Goal: Task Accomplishment & Management: Use online tool/utility

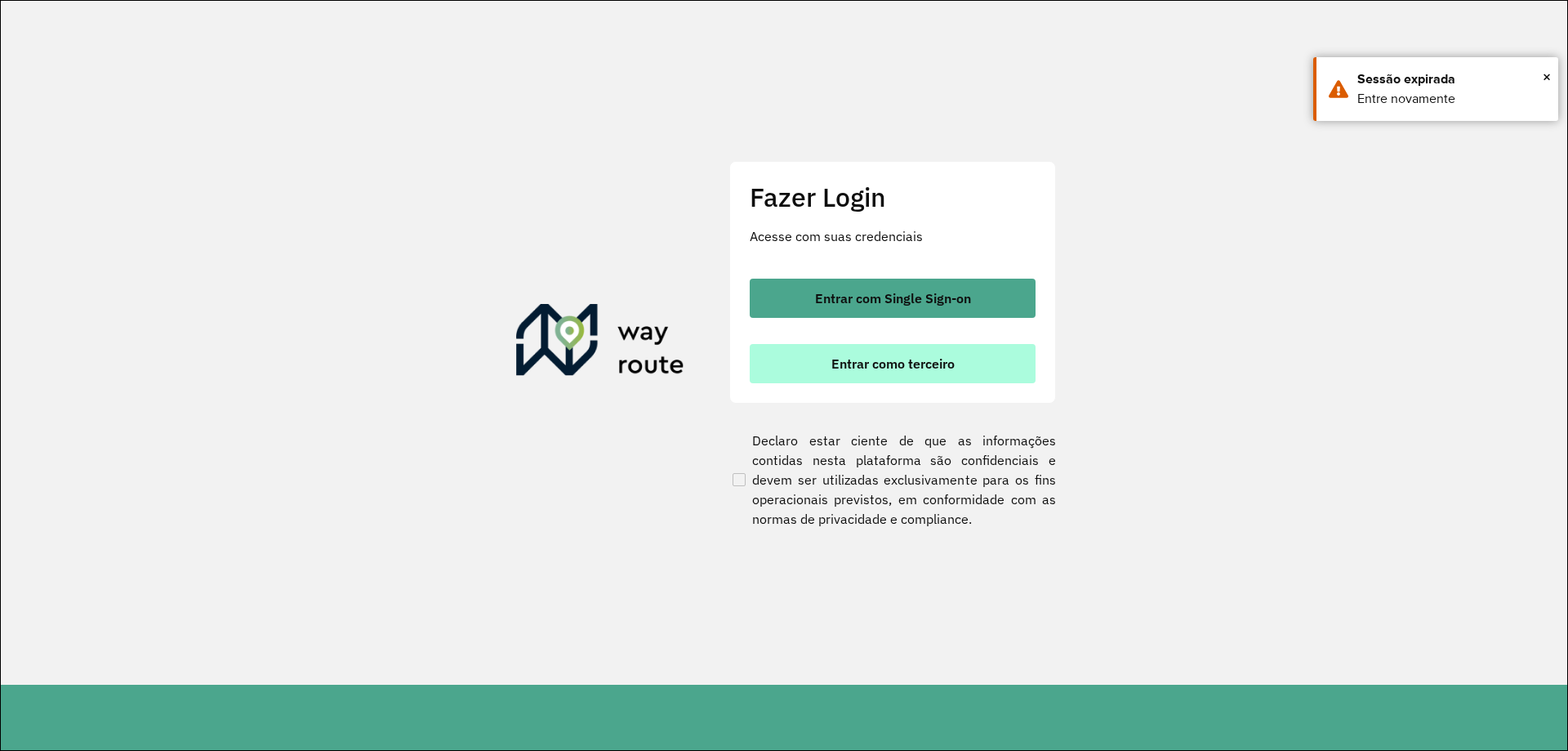
click at [865, 359] on span "Entrar como terceiro" at bounding box center [893, 363] width 123 height 13
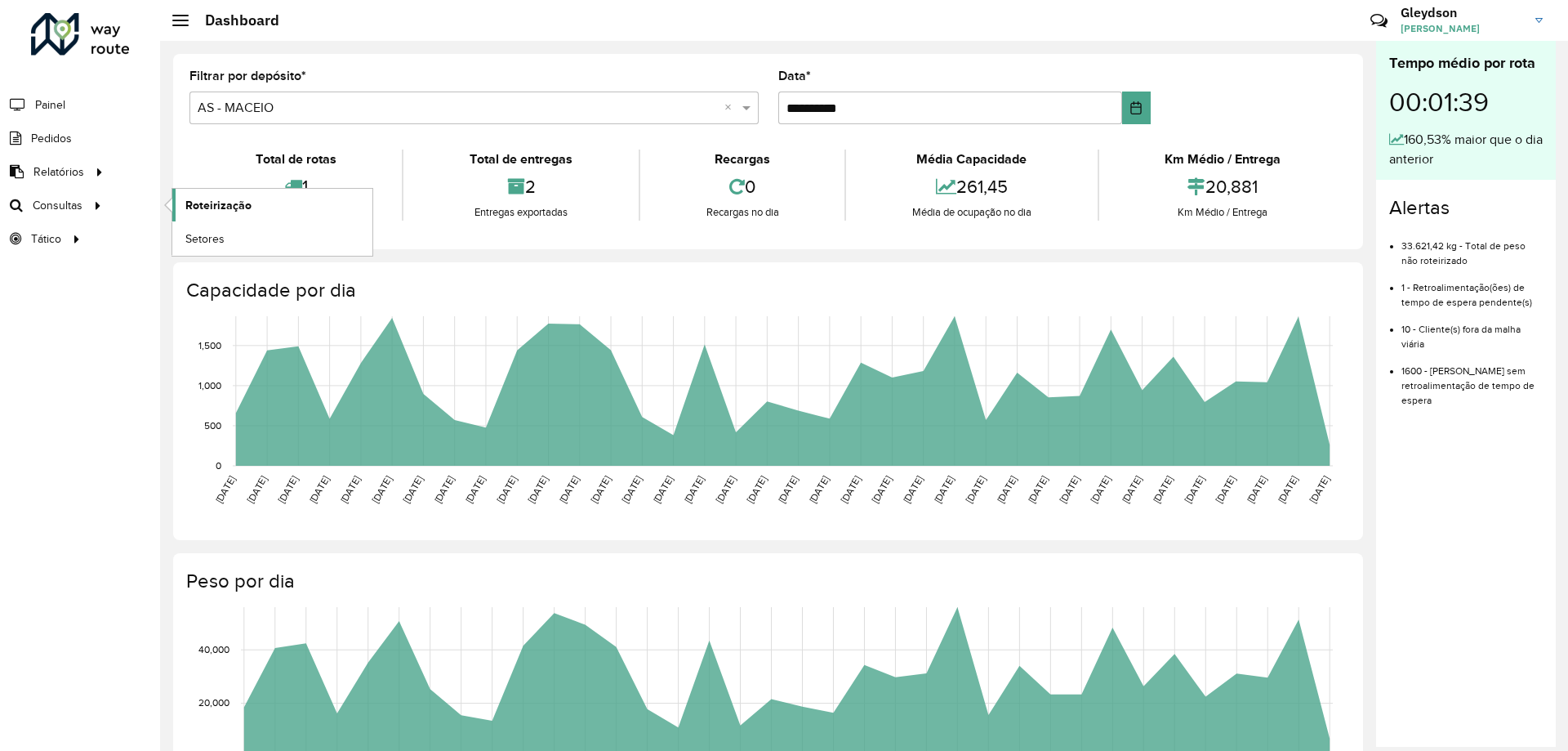
click at [271, 200] on link "Roteirização" at bounding box center [272, 205] width 200 height 33
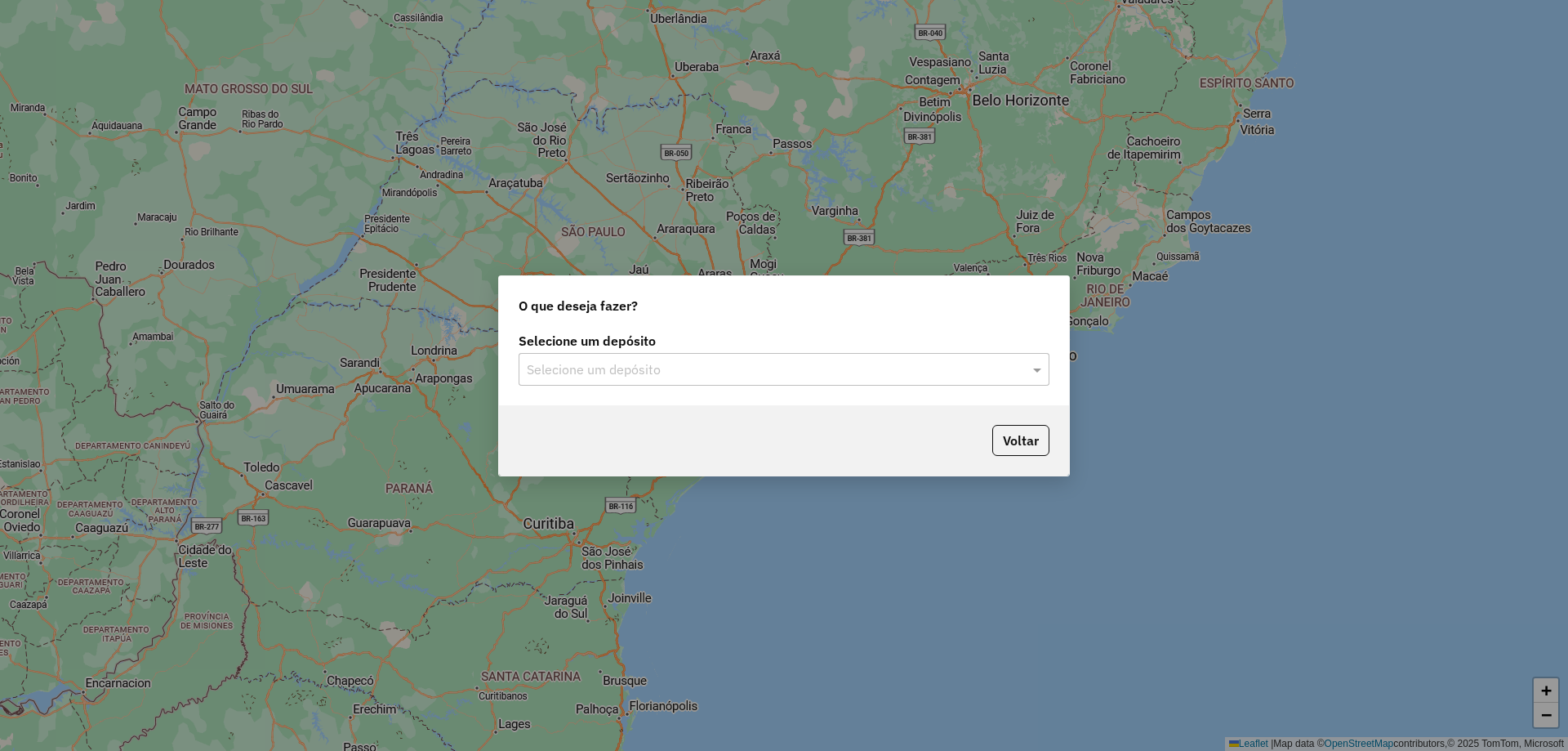
click at [718, 375] on input "text" at bounding box center [767, 370] width 482 height 20
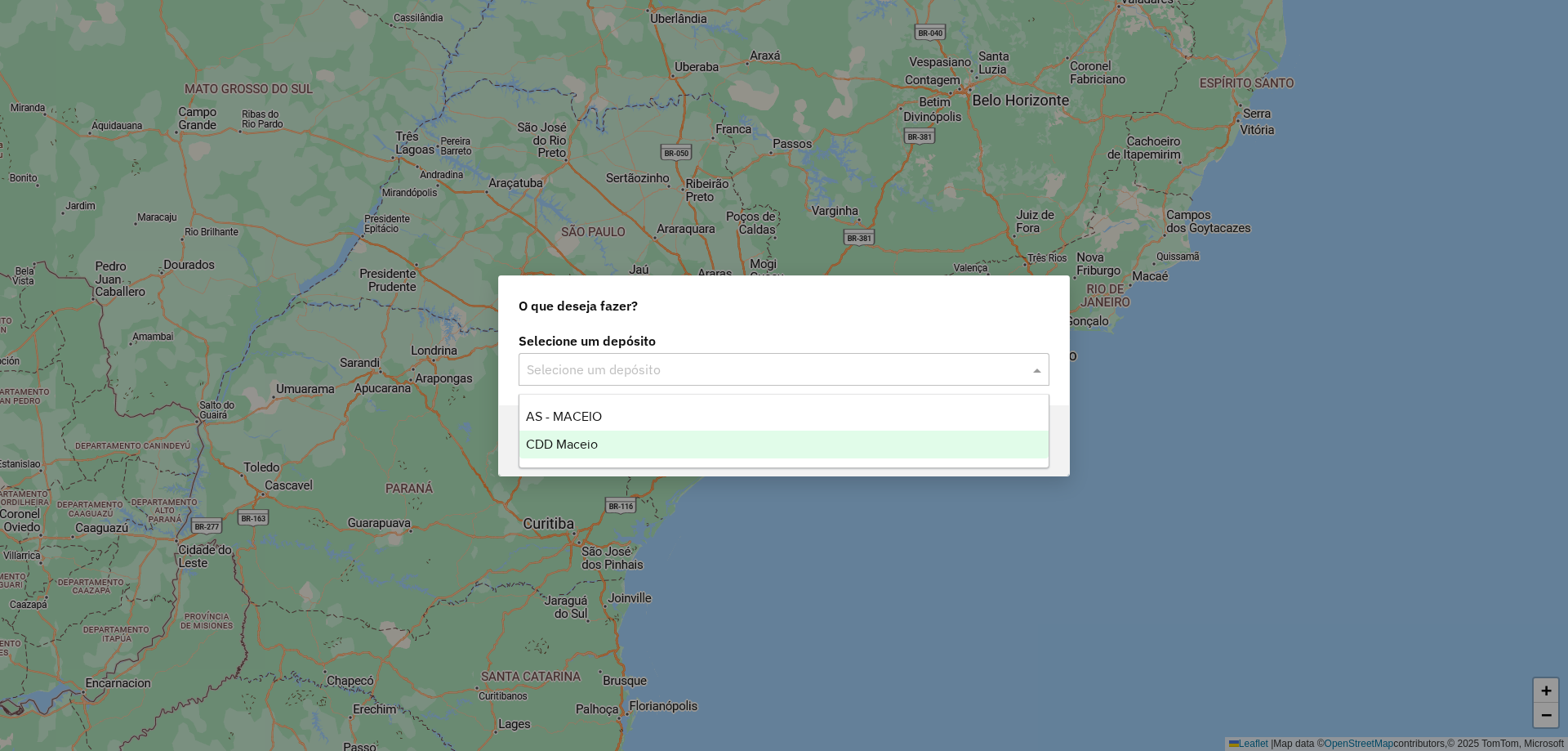
click at [550, 444] on span "CDD Maceio" at bounding box center [563, 444] width 72 height 14
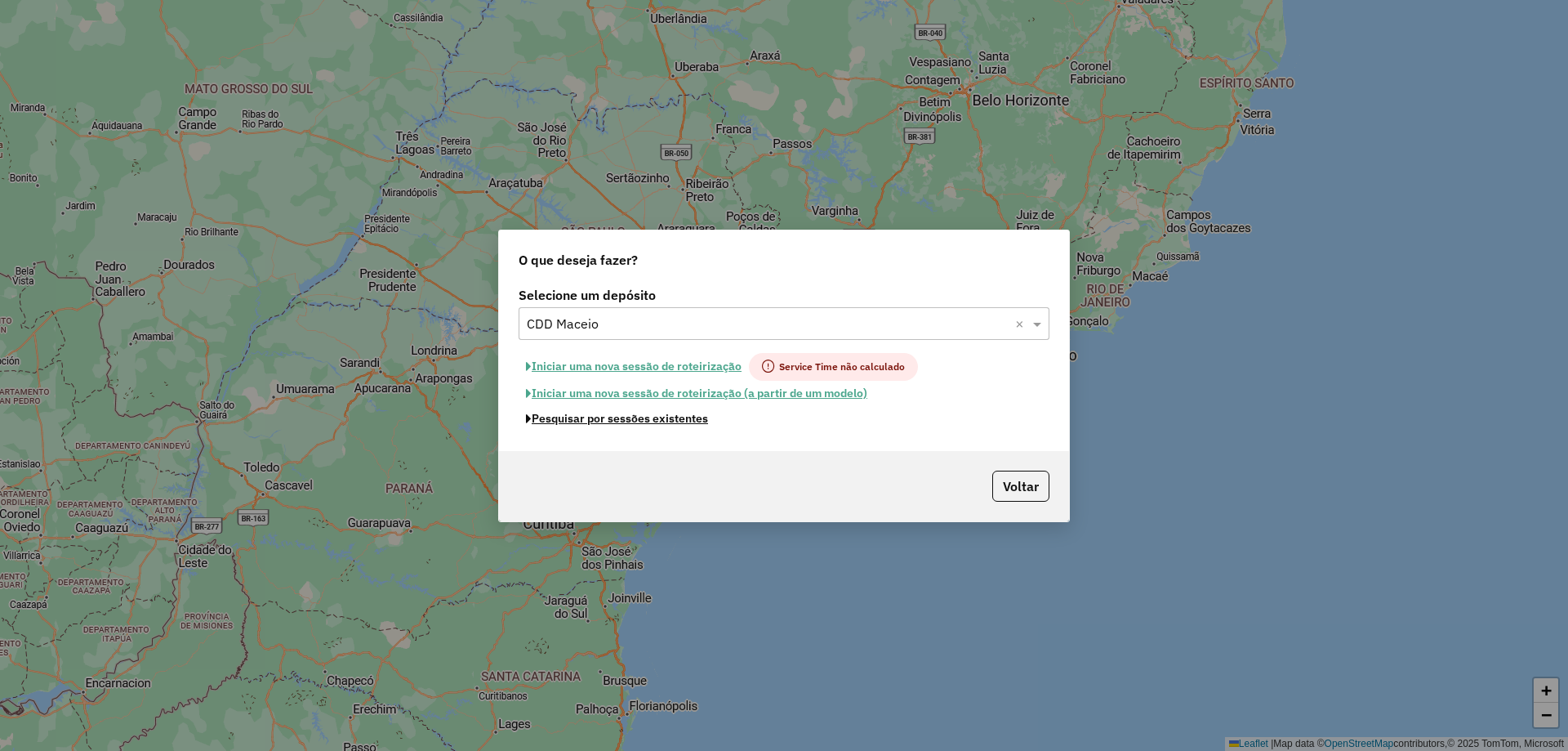
click at [619, 425] on button "Pesquisar por sessões existentes" at bounding box center [617, 418] width 197 height 25
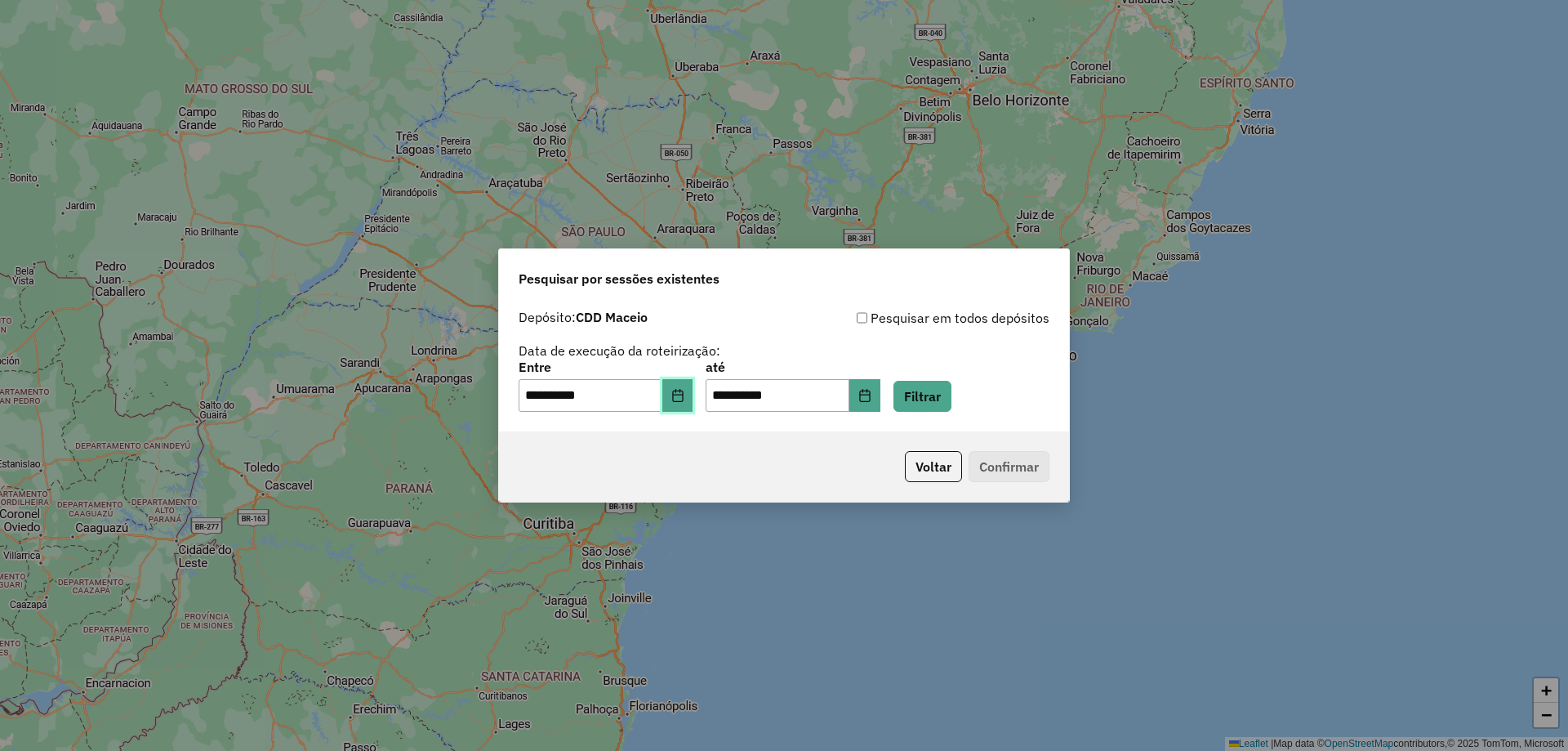
click at [685, 400] on icon "Choose Date" at bounding box center [678, 395] width 13 height 13
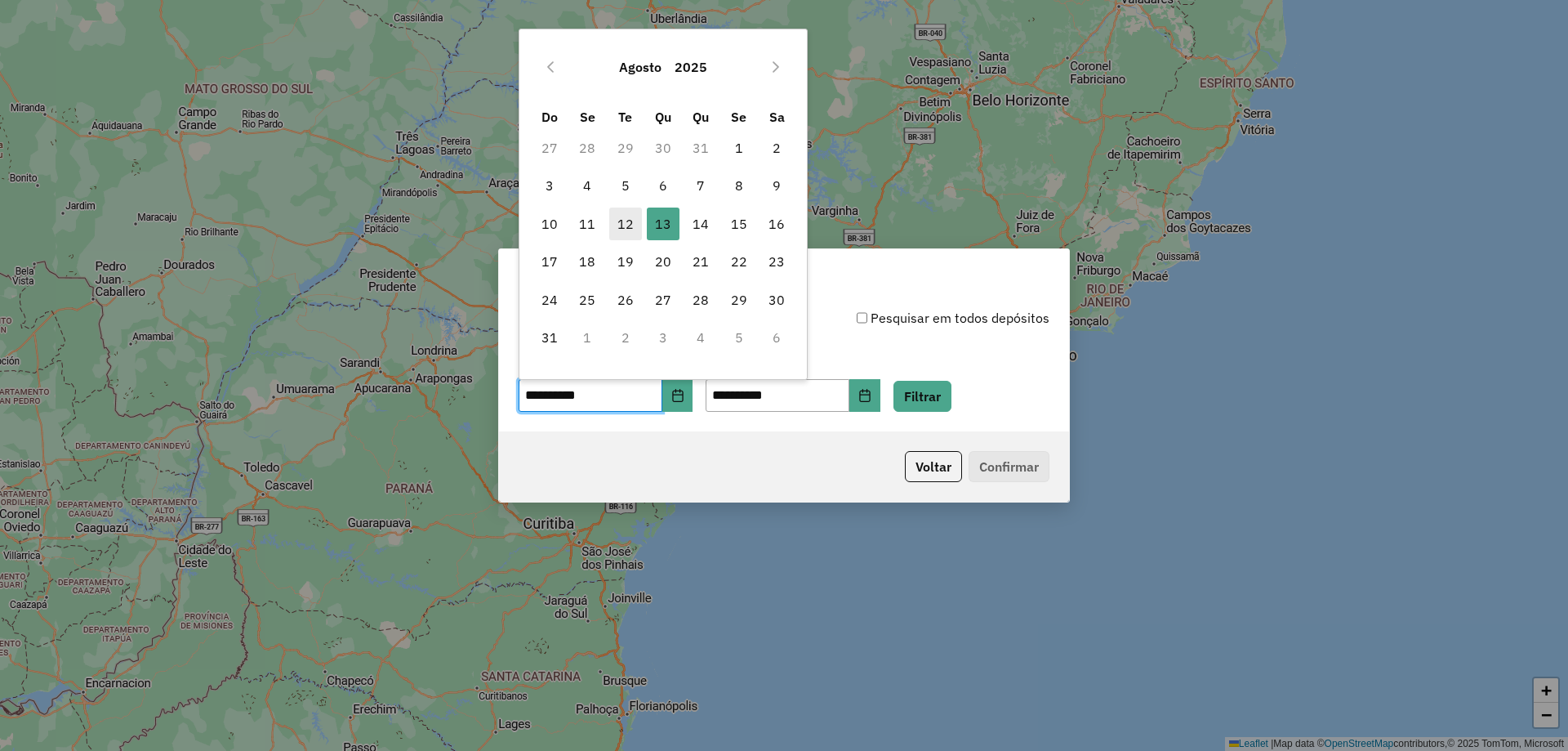
click at [619, 218] on span "12" at bounding box center [625, 224] width 33 height 33
type input "**********"
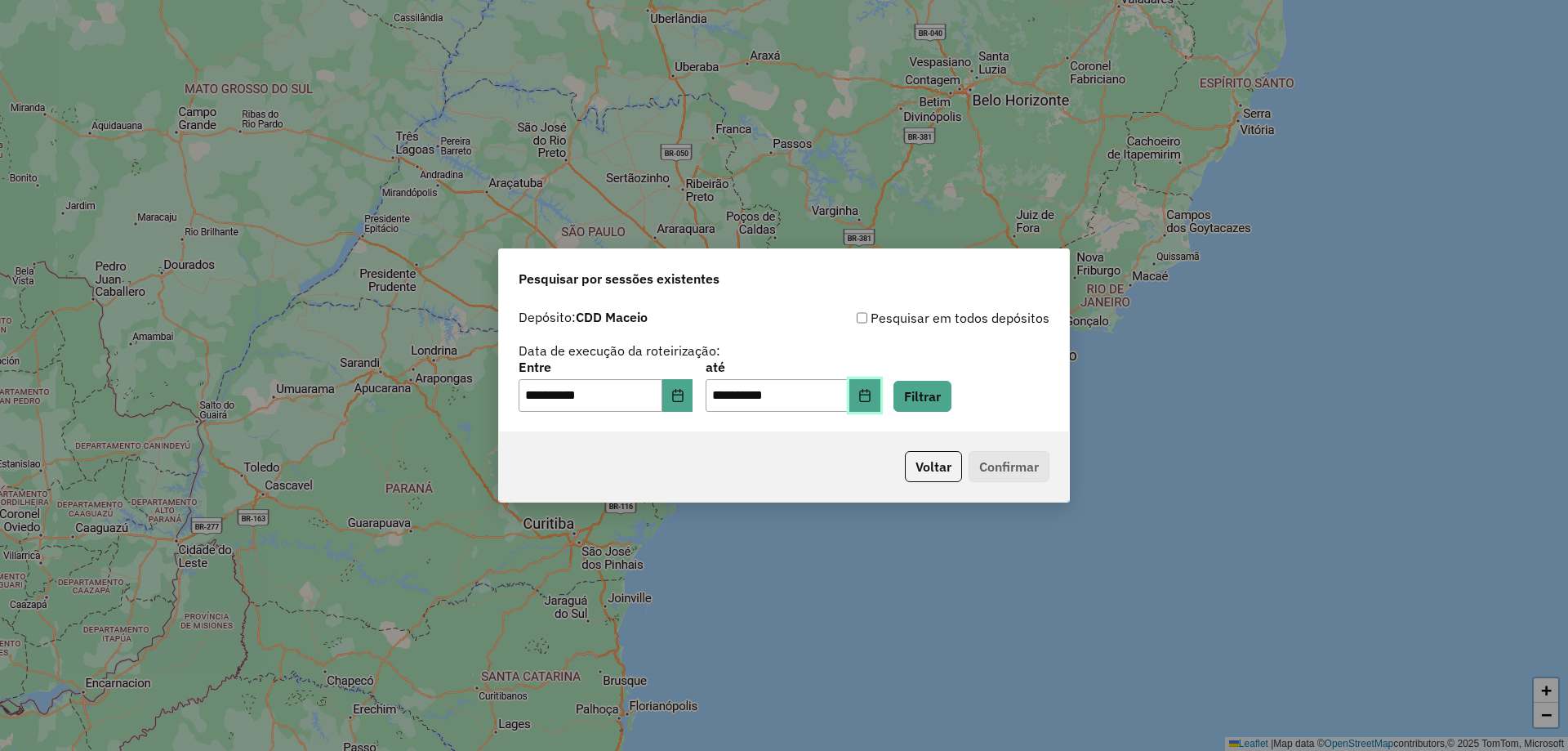
click at [871, 394] on icon "Choose Date" at bounding box center [864, 395] width 13 height 13
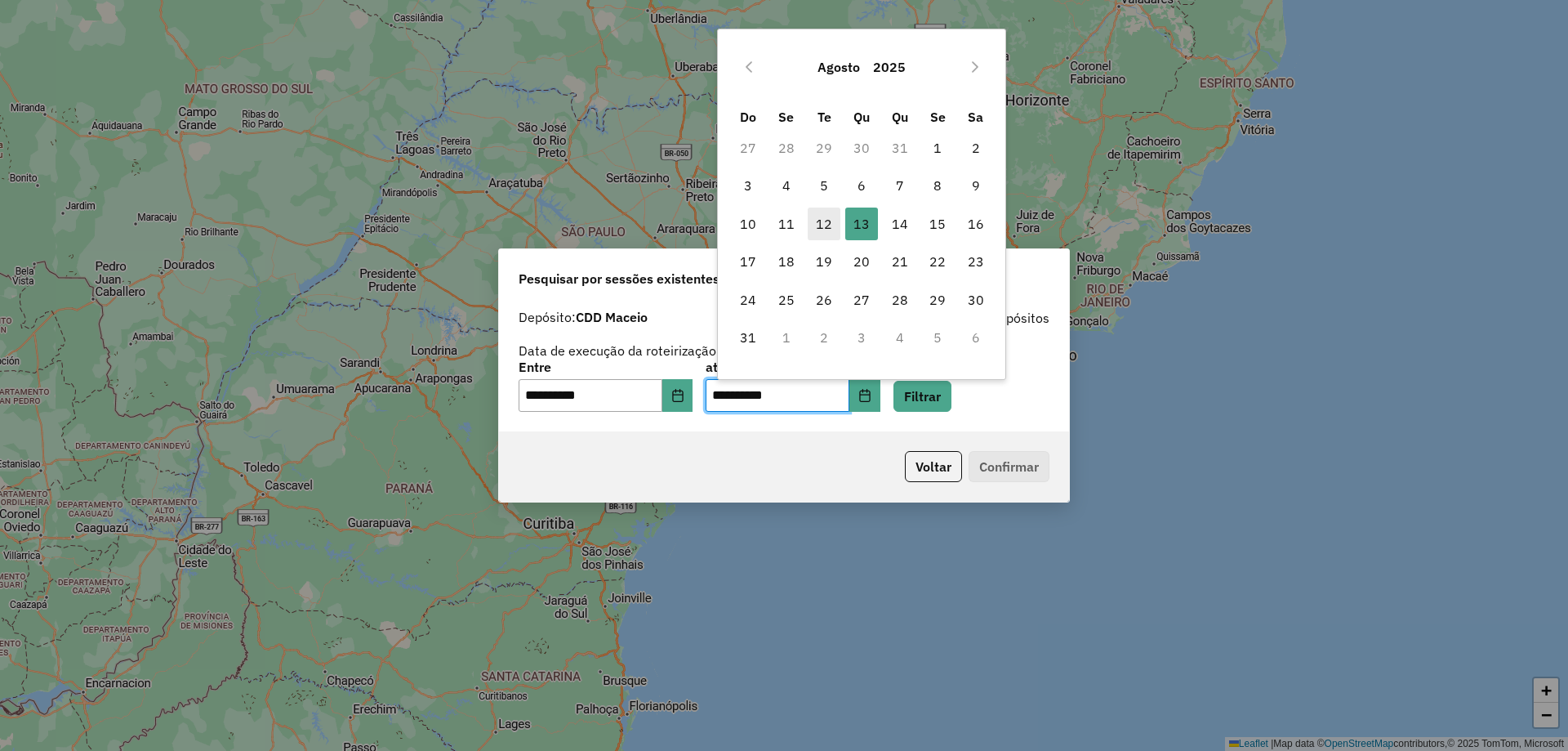
click at [824, 219] on span "12" at bounding box center [824, 224] width 33 height 33
type input "**********"
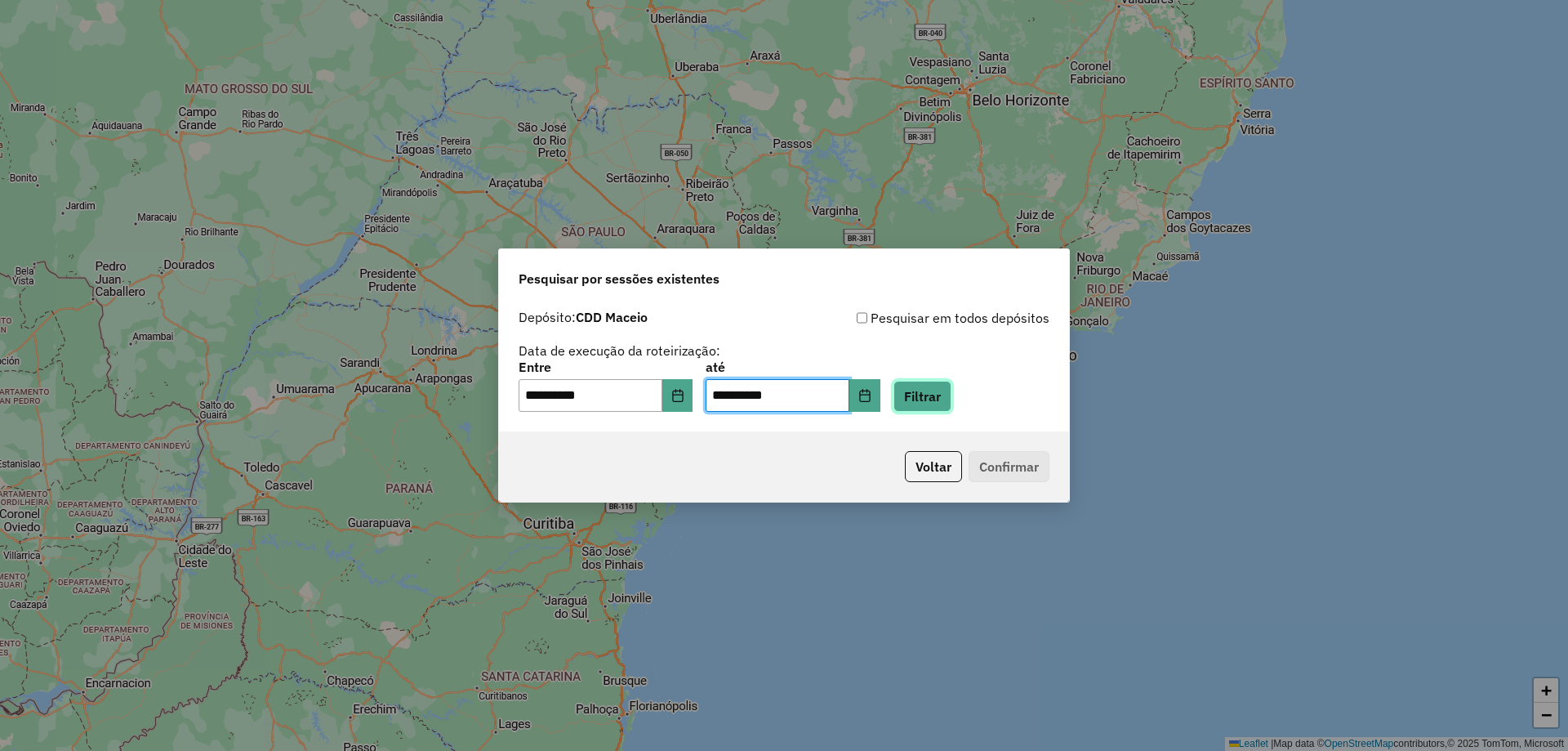
click at [943, 395] on button "Filtrar" at bounding box center [922, 397] width 58 height 31
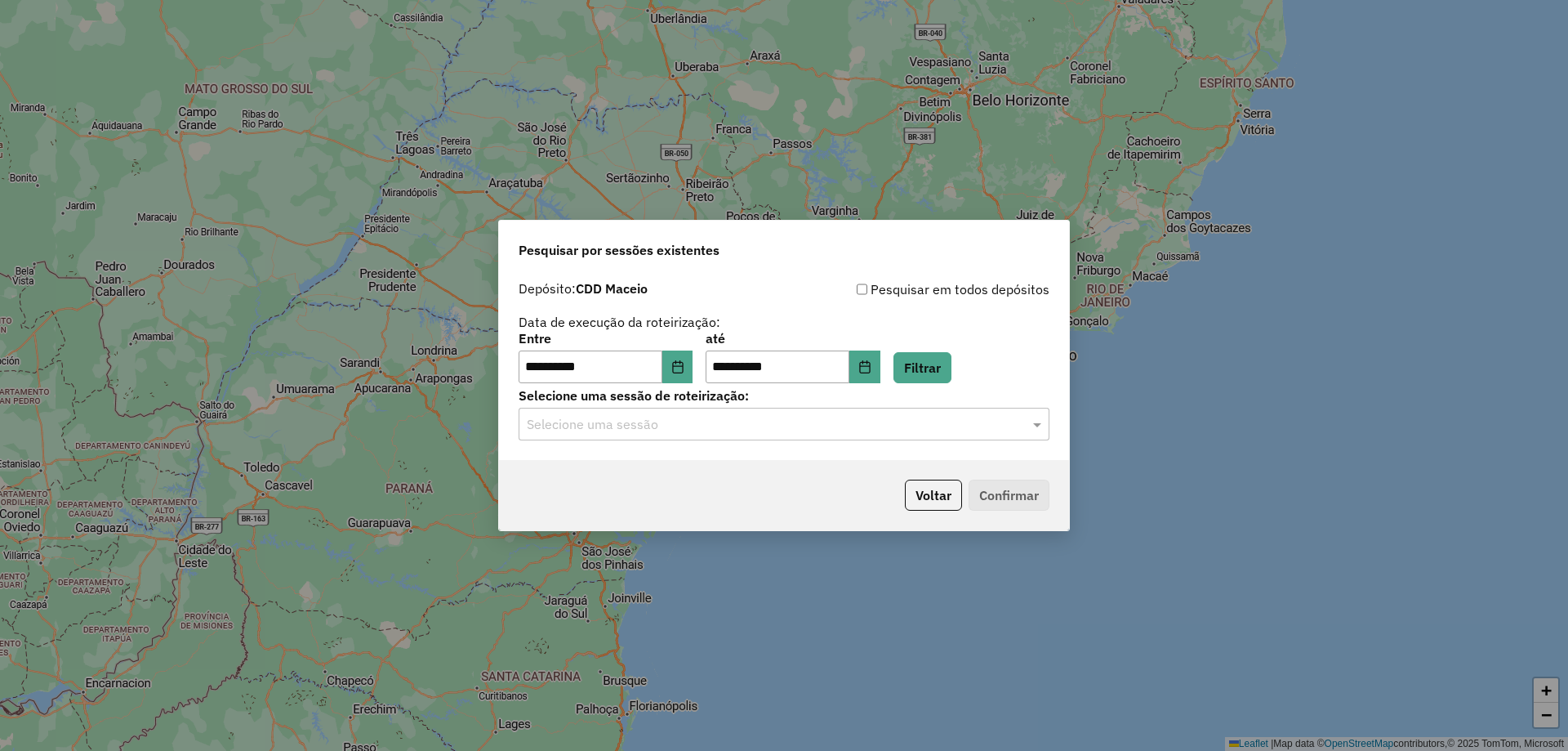
click at [826, 437] on div "Selecione uma sessão" at bounding box center [784, 424] width 531 height 33
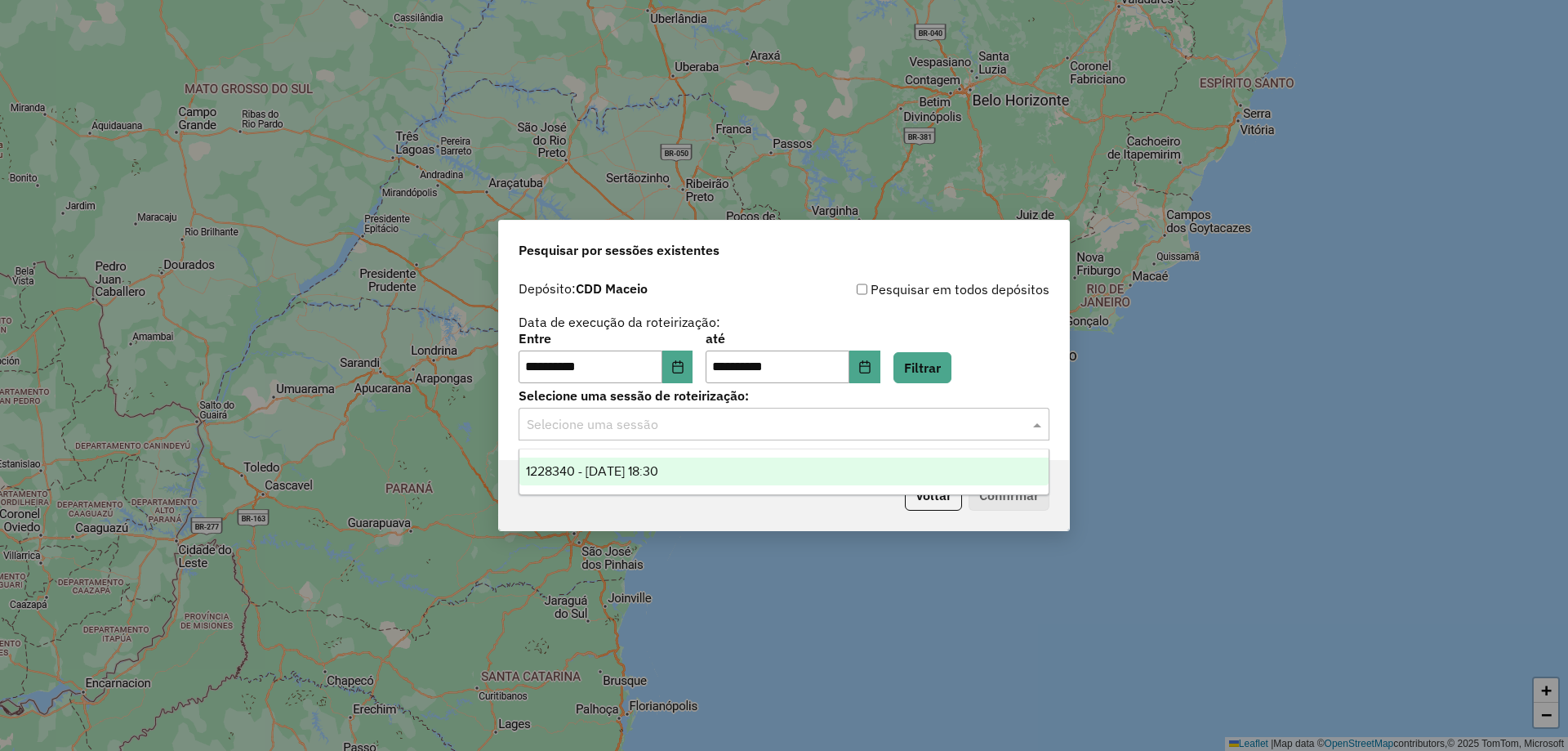
click at [656, 479] on div "1228340 - [DATE] 18:30" at bounding box center [784, 471] width 529 height 28
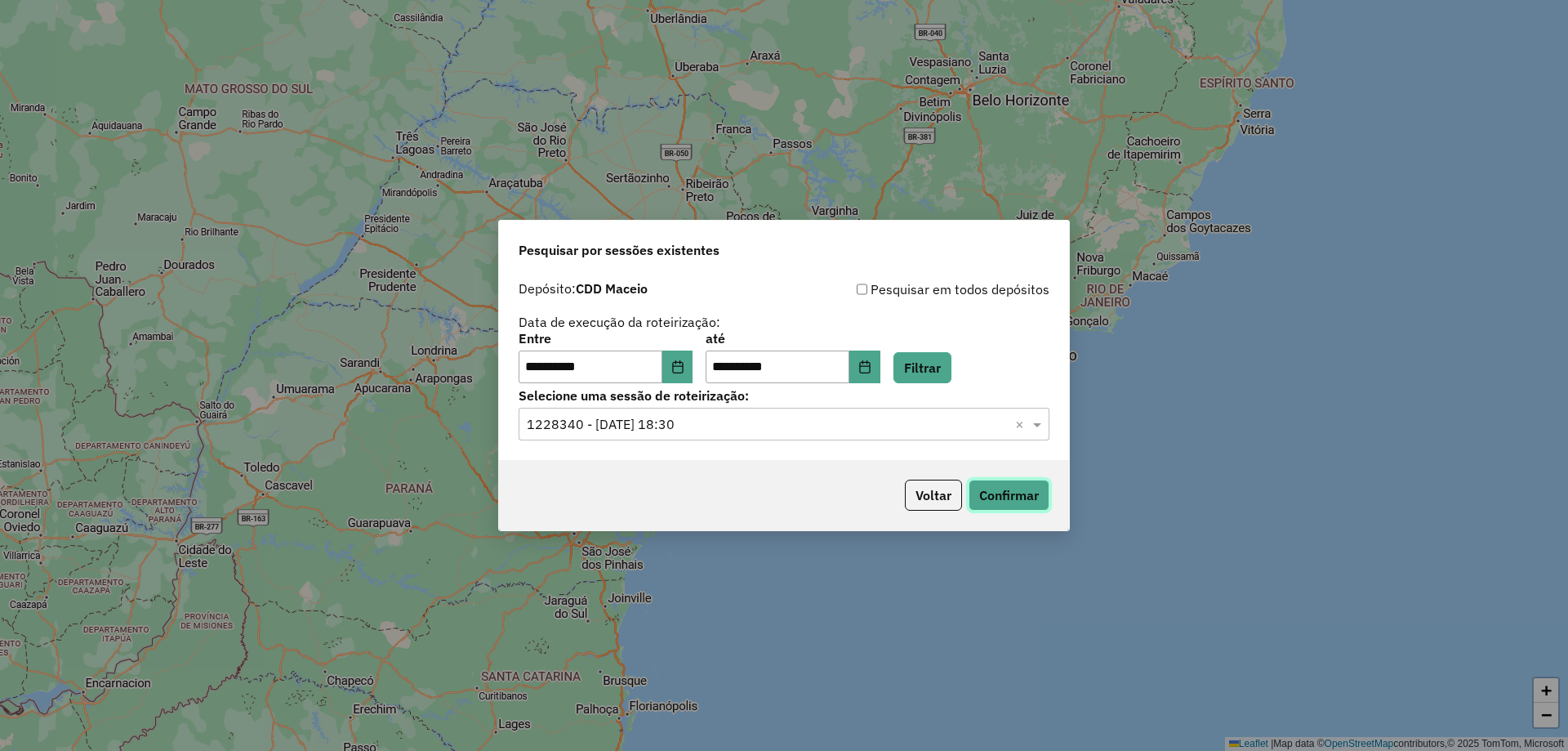
click at [1002, 498] on button "Confirmar" at bounding box center [1009, 495] width 81 height 31
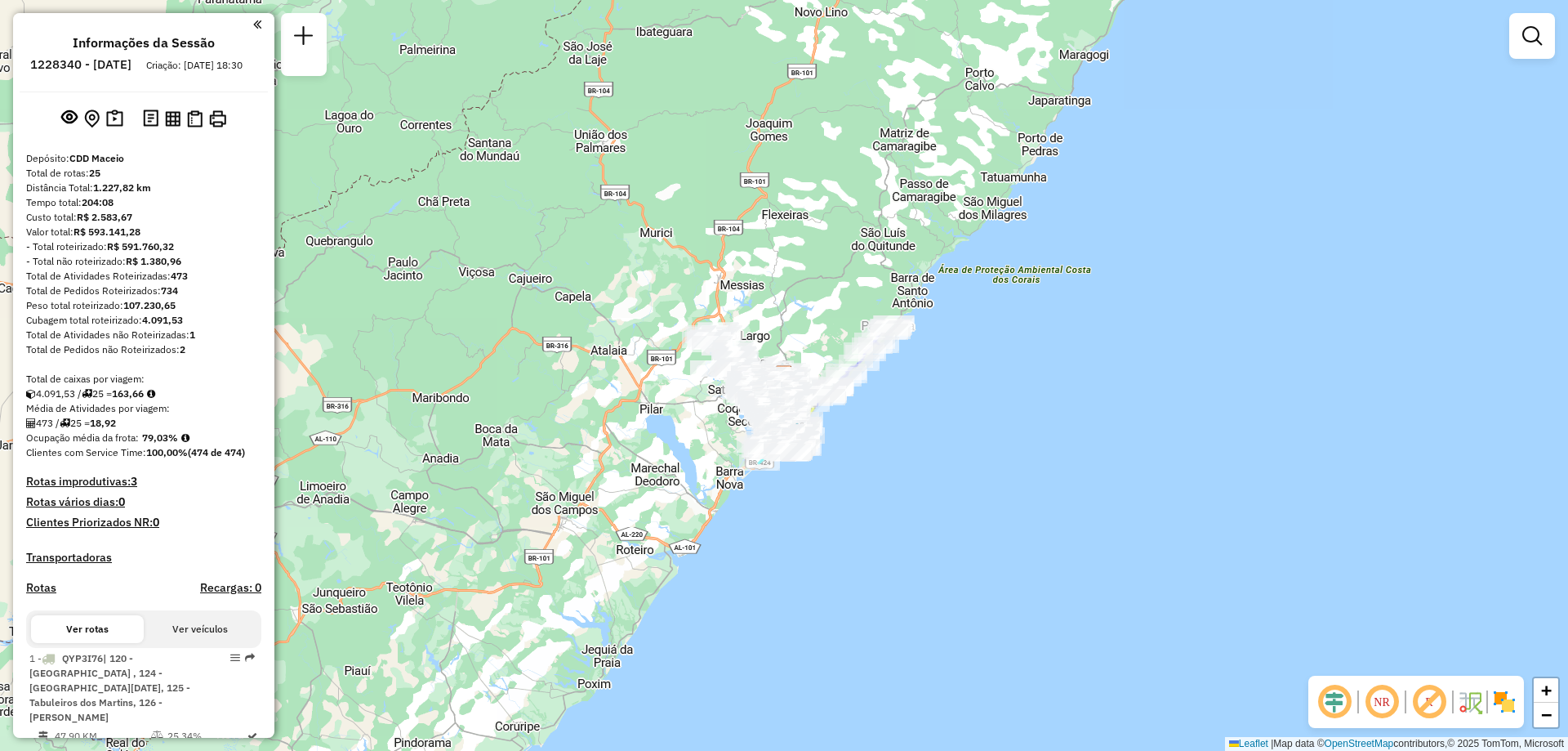
scroll to position [1667, 0]
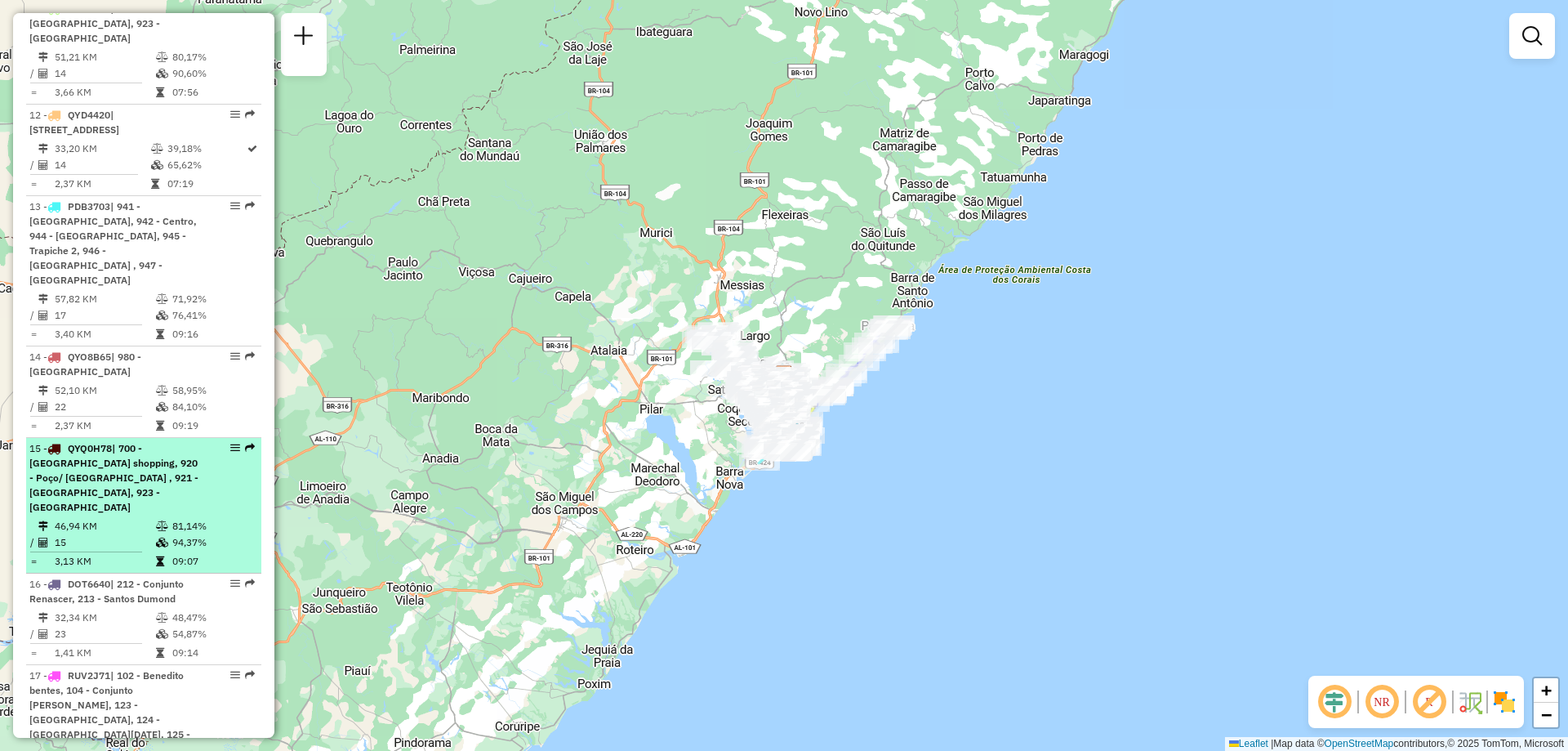
select select "**********"
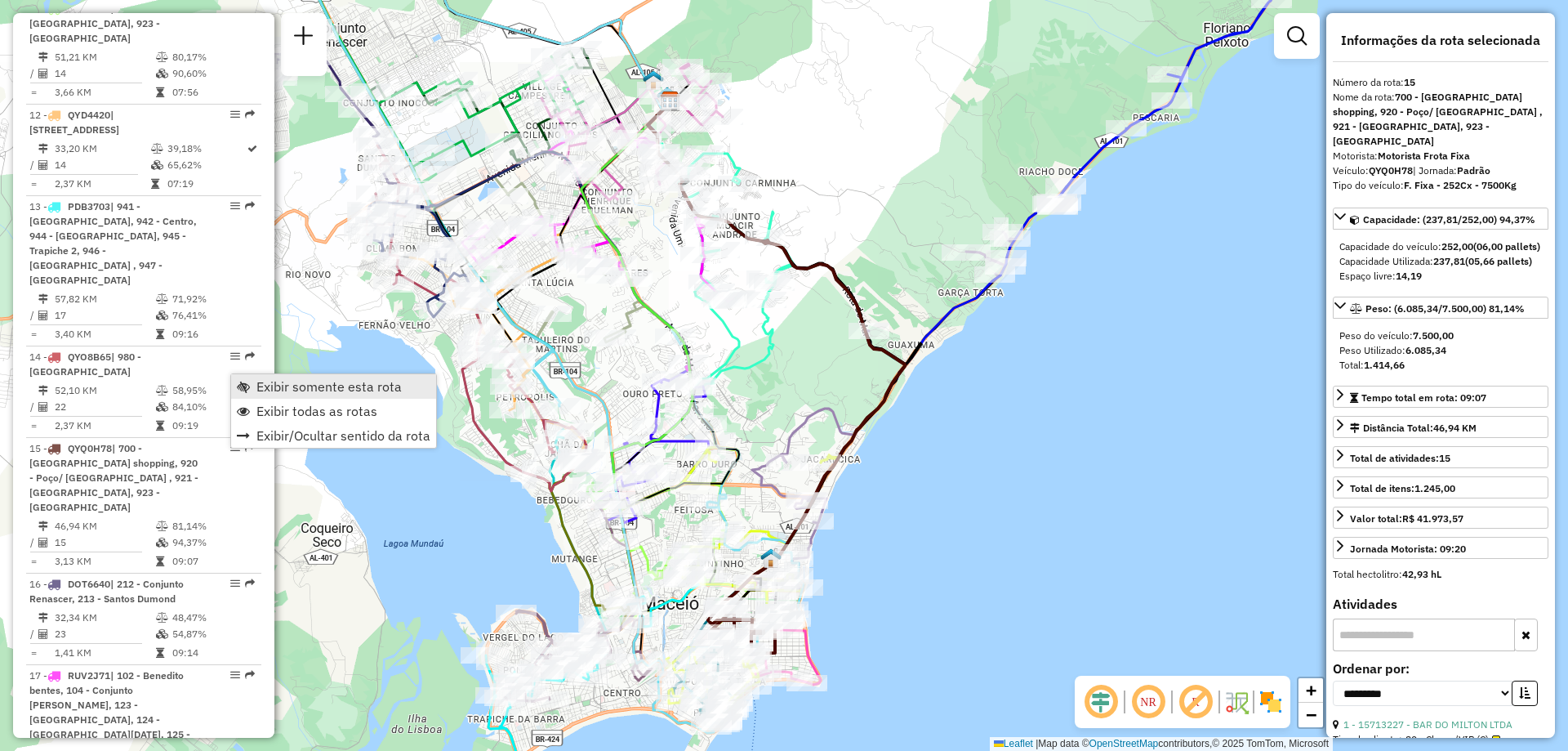
click at [274, 383] on span "Exibir somente esta rota" at bounding box center [329, 386] width 145 height 13
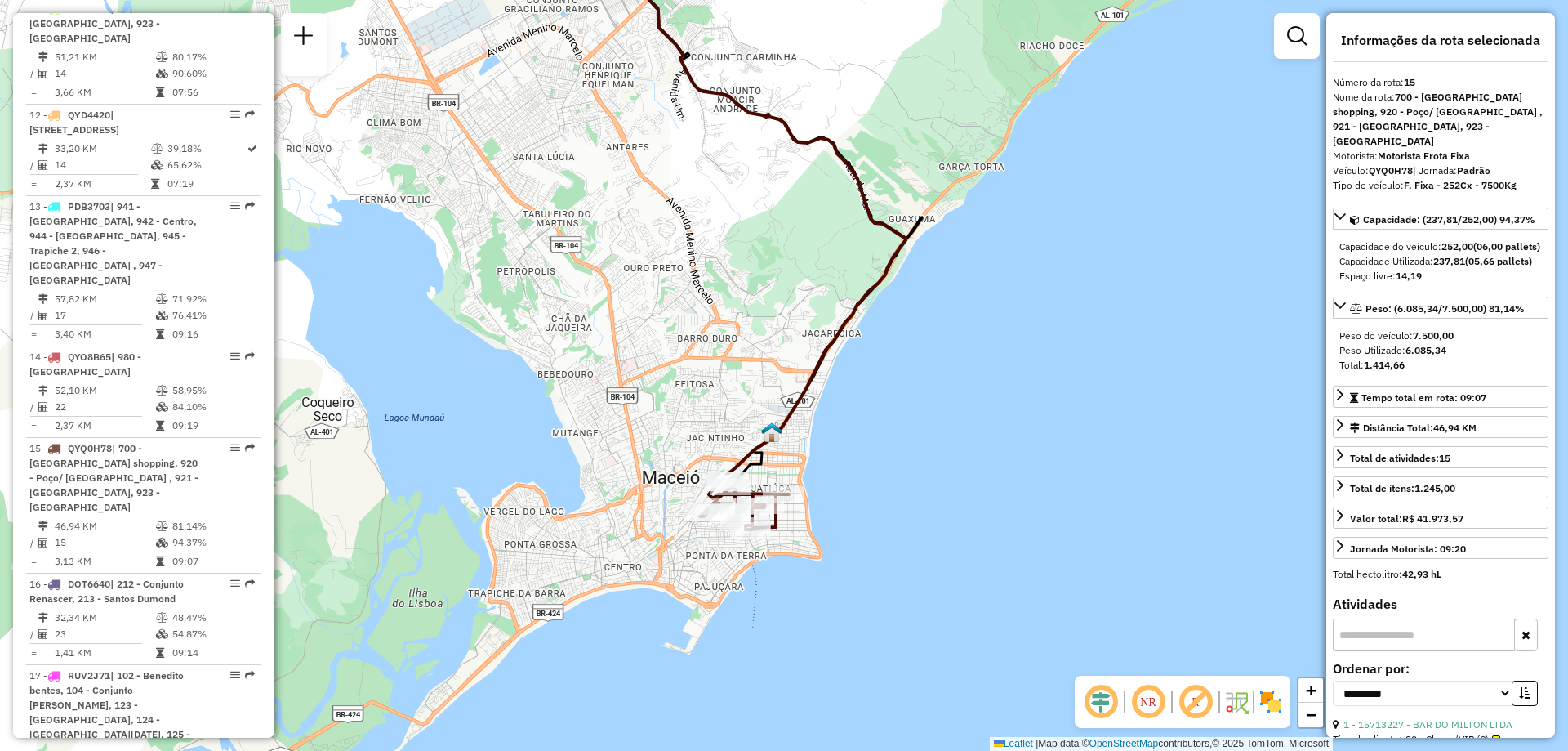
drag, startPoint x: 762, startPoint y: 440, endPoint x: 766, endPoint y: 294, distance: 146.1
click at [766, 294] on div "Janela de atendimento Grade de atendimento Capacidade Transportadoras Veículos …" at bounding box center [784, 375] width 1568 height 751
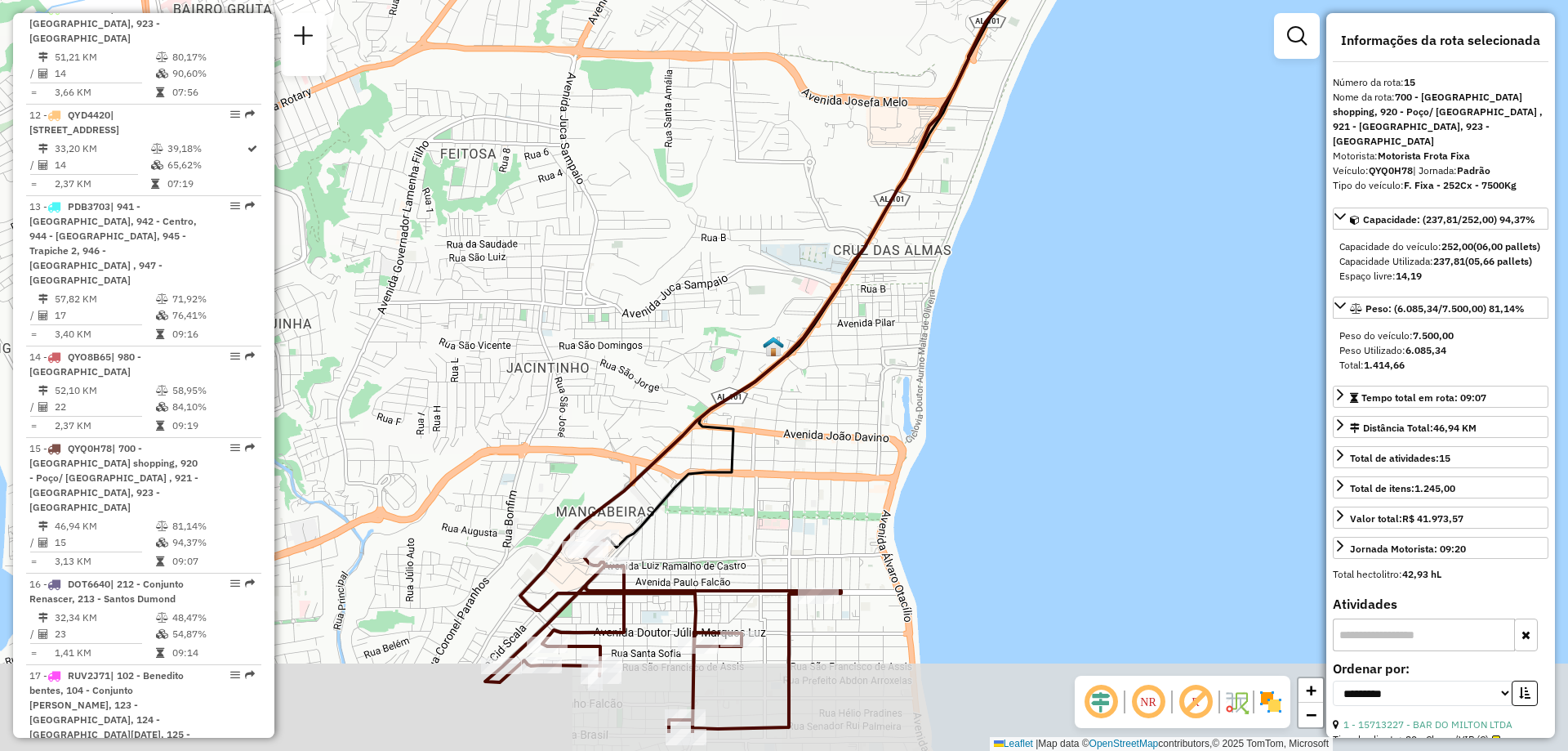
drag, startPoint x: 710, startPoint y: 408, endPoint x: 740, endPoint y: 338, distance: 76.2
click at [740, 338] on div "Janela de atendimento Grade de atendimento Capacidade Transportadoras Veículos …" at bounding box center [784, 375] width 1568 height 751
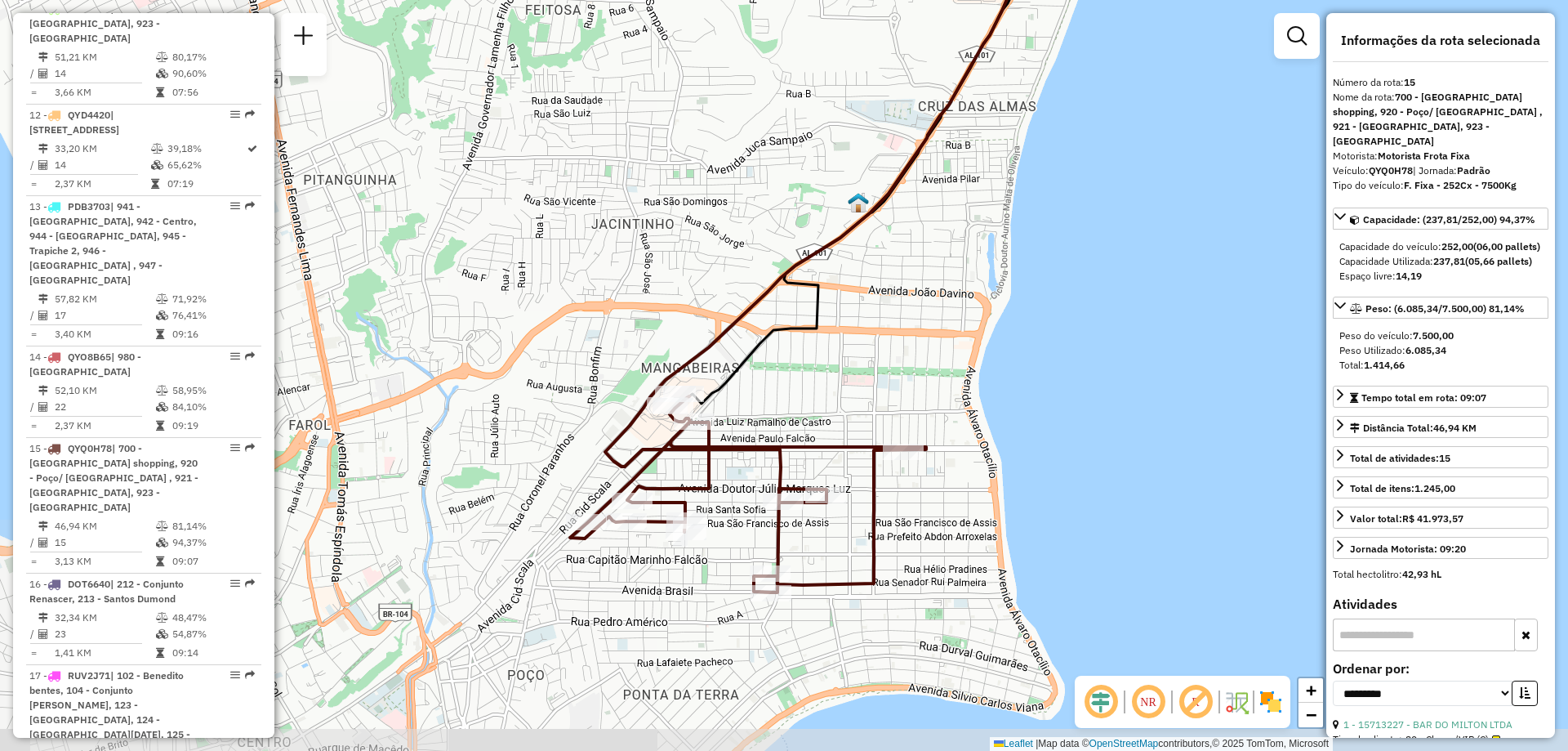
drag, startPoint x: 630, startPoint y: 442, endPoint x: 707, endPoint y: 303, distance: 158.9
click at [707, 303] on div "Janela de atendimento Grade de atendimento Capacidade Transportadoras Veículos …" at bounding box center [784, 375] width 1568 height 751
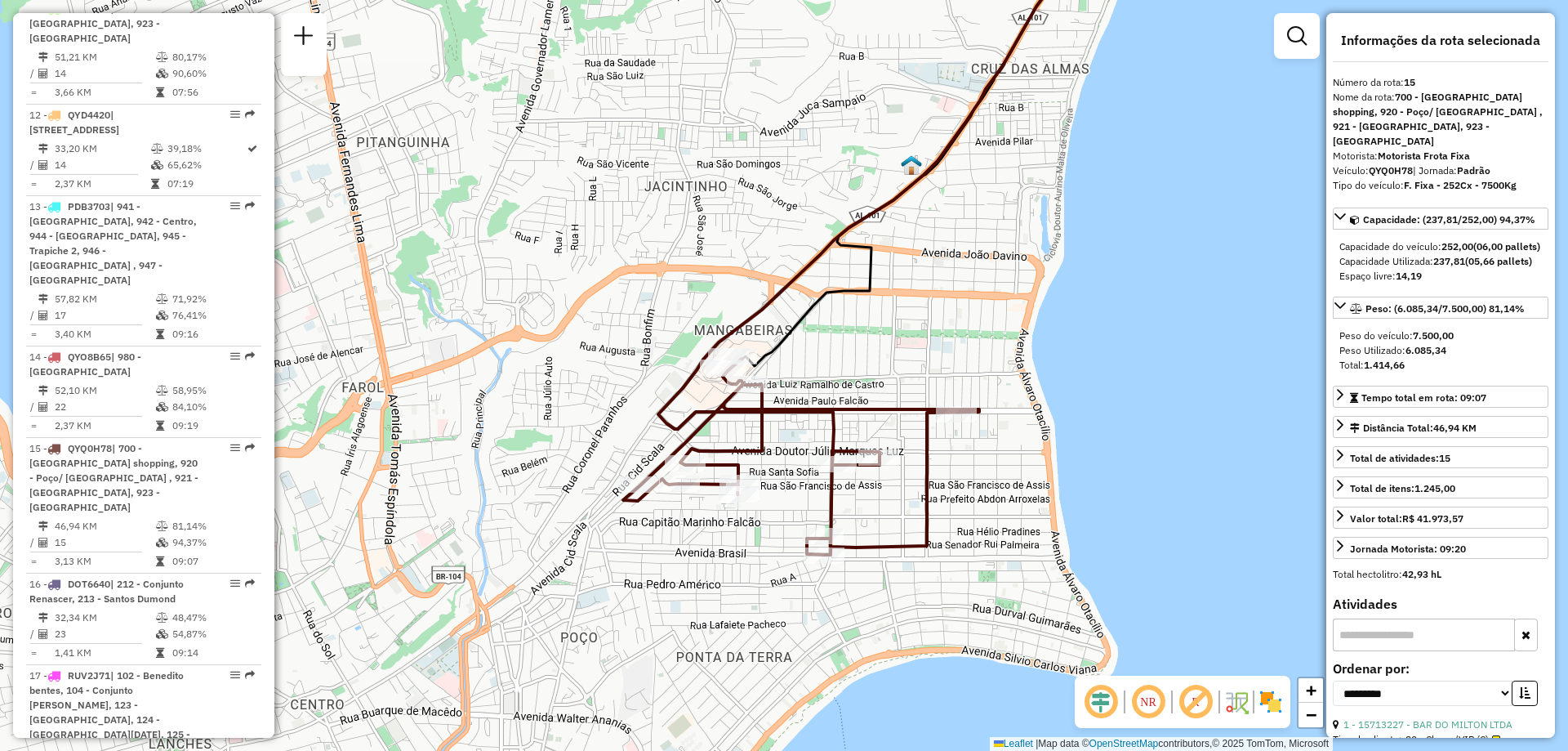
drag, startPoint x: 575, startPoint y: 353, endPoint x: 627, endPoint y: 316, distance: 63.8
click at [627, 316] on div "Janela de atendimento Grade de atendimento Capacidade Transportadoras Veículos …" at bounding box center [784, 375] width 1568 height 751
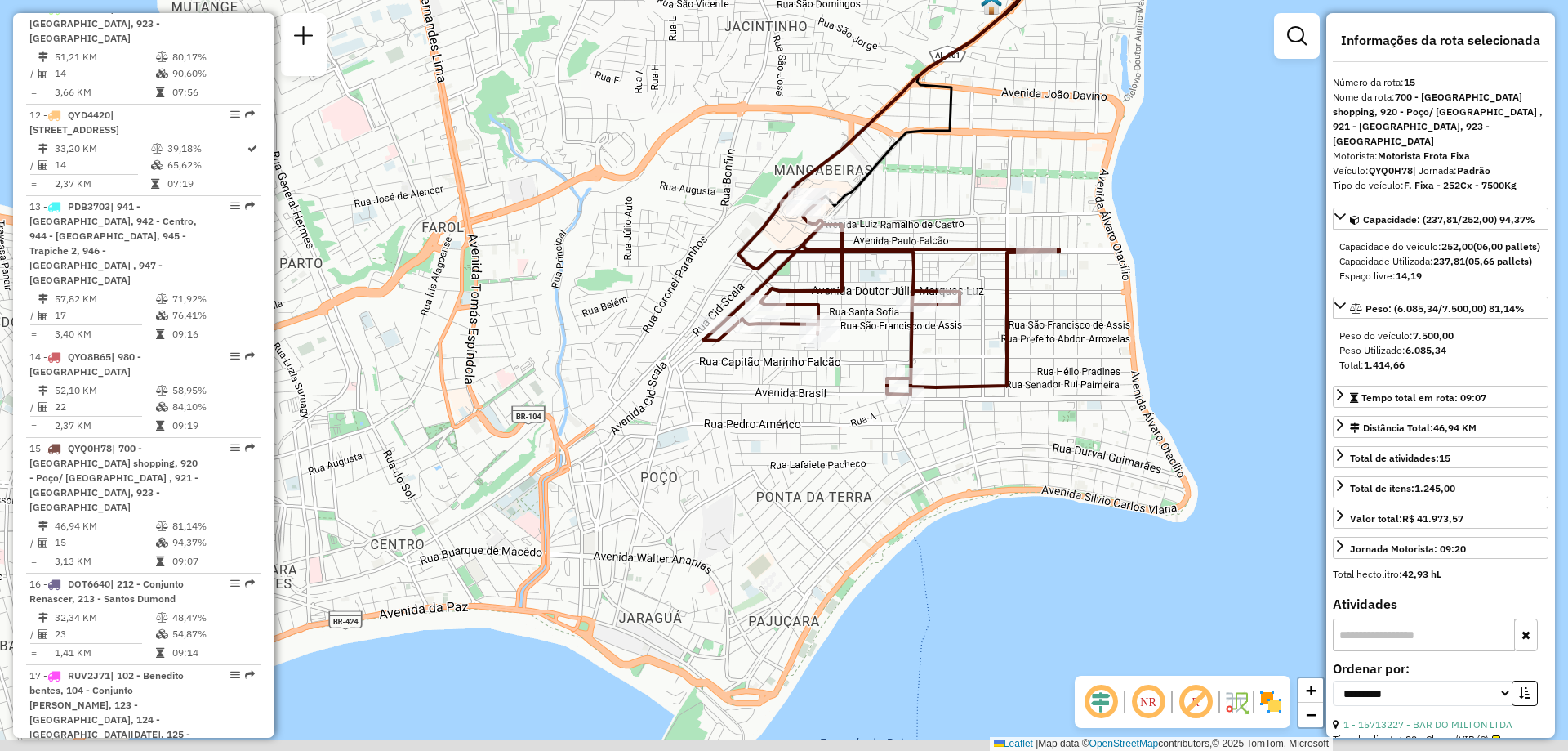
drag, startPoint x: 956, startPoint y: 529, endPoint x: 1036, endPoint y: 369, distance: 178.9
click at [1036, 369] on div "Janela de atendimento Grade de atendimento Capacidade Transportadoras Veículos …" at bounding box center [784, 375] width 1568 height 751
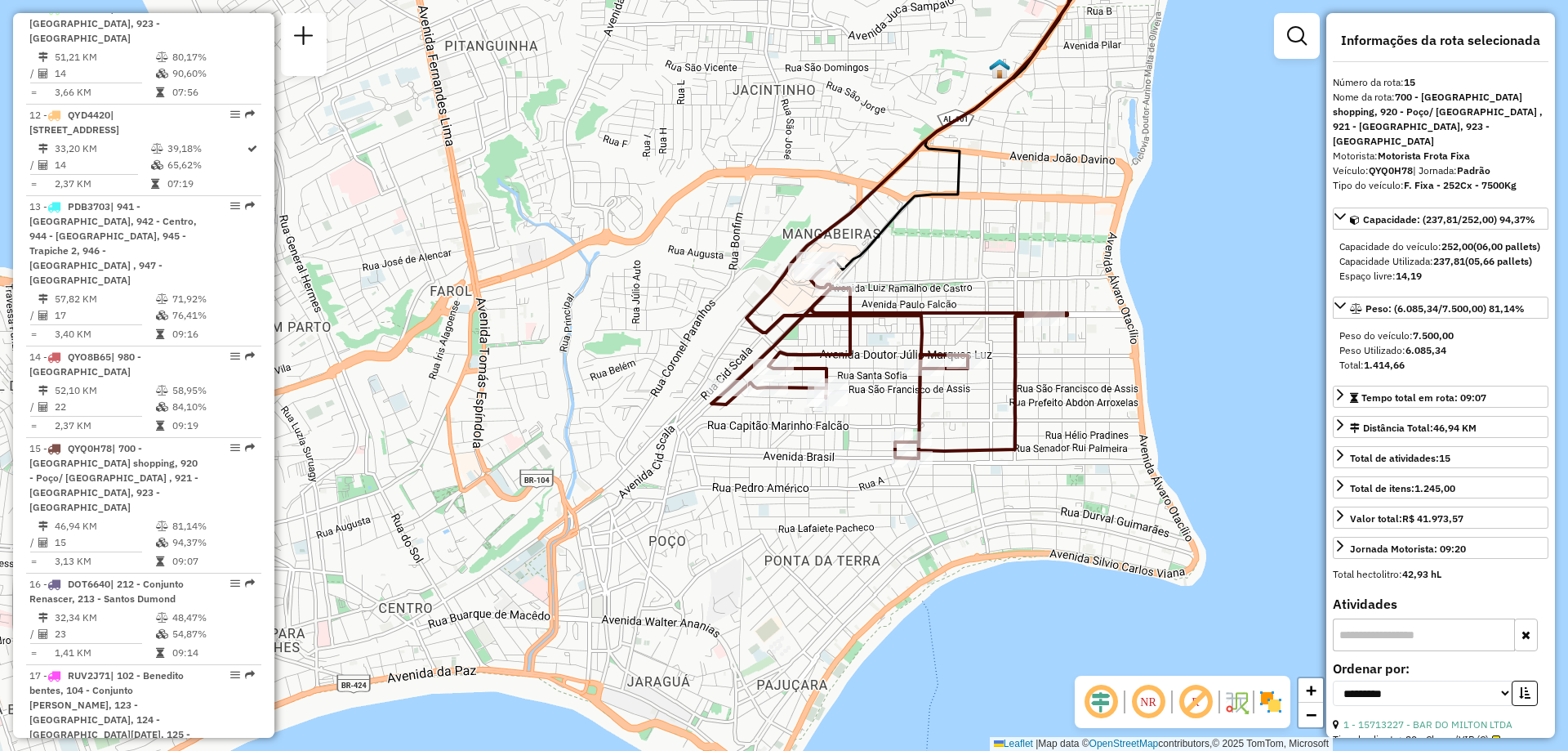
drag, startPoint x: 959, startPoint y: 370, endPoint x: 967, endPoint y: 434, distance: 64.5
click at [967, 434] on div "Janela de atendimento Grade de atendimento Capacidade Transportadoras Veículos …" at bounding box center [784, 375] width 1568 height 751
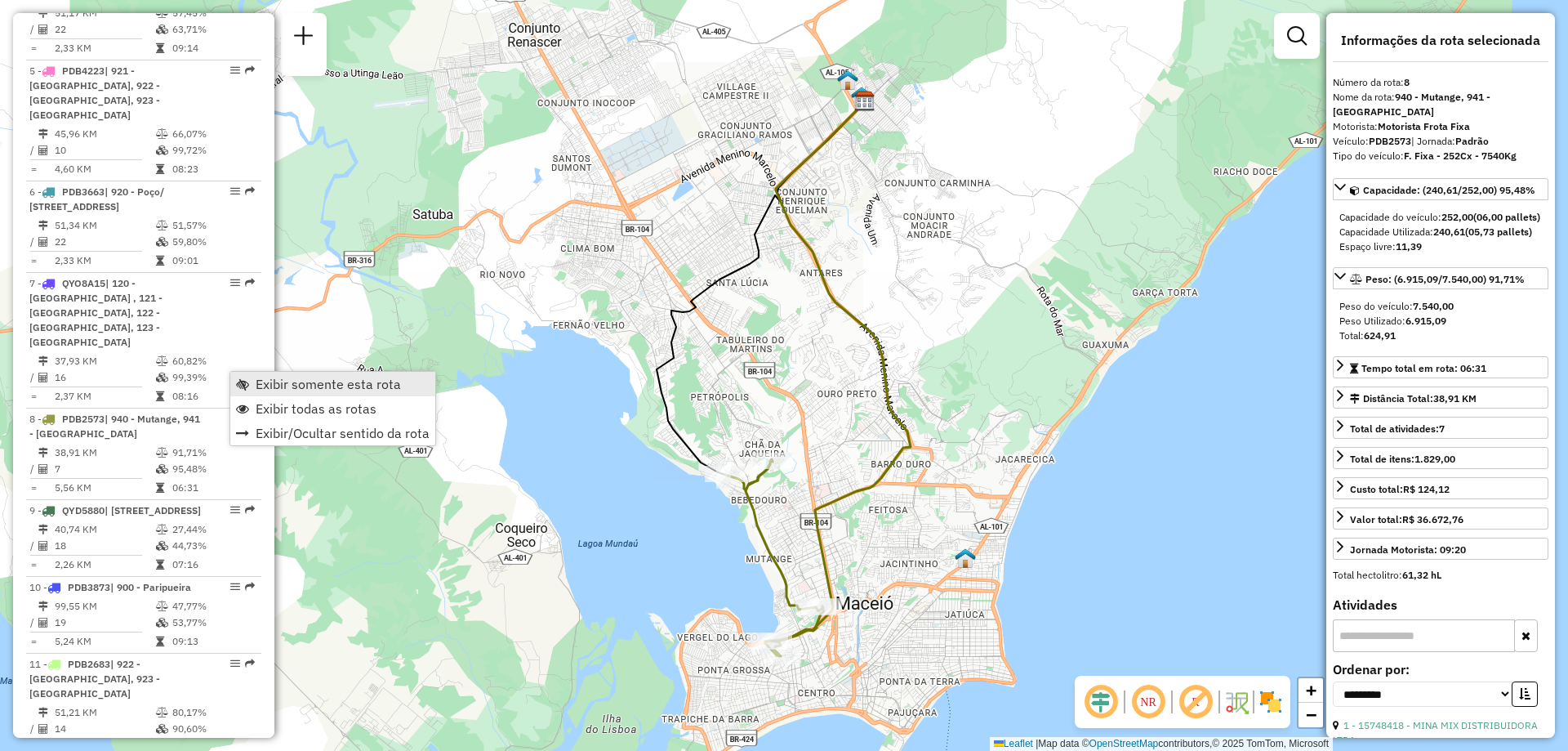
click at [274, 391] on span "Exibir somente esta rota" at bounding box center [328, 384] width 145 height 13
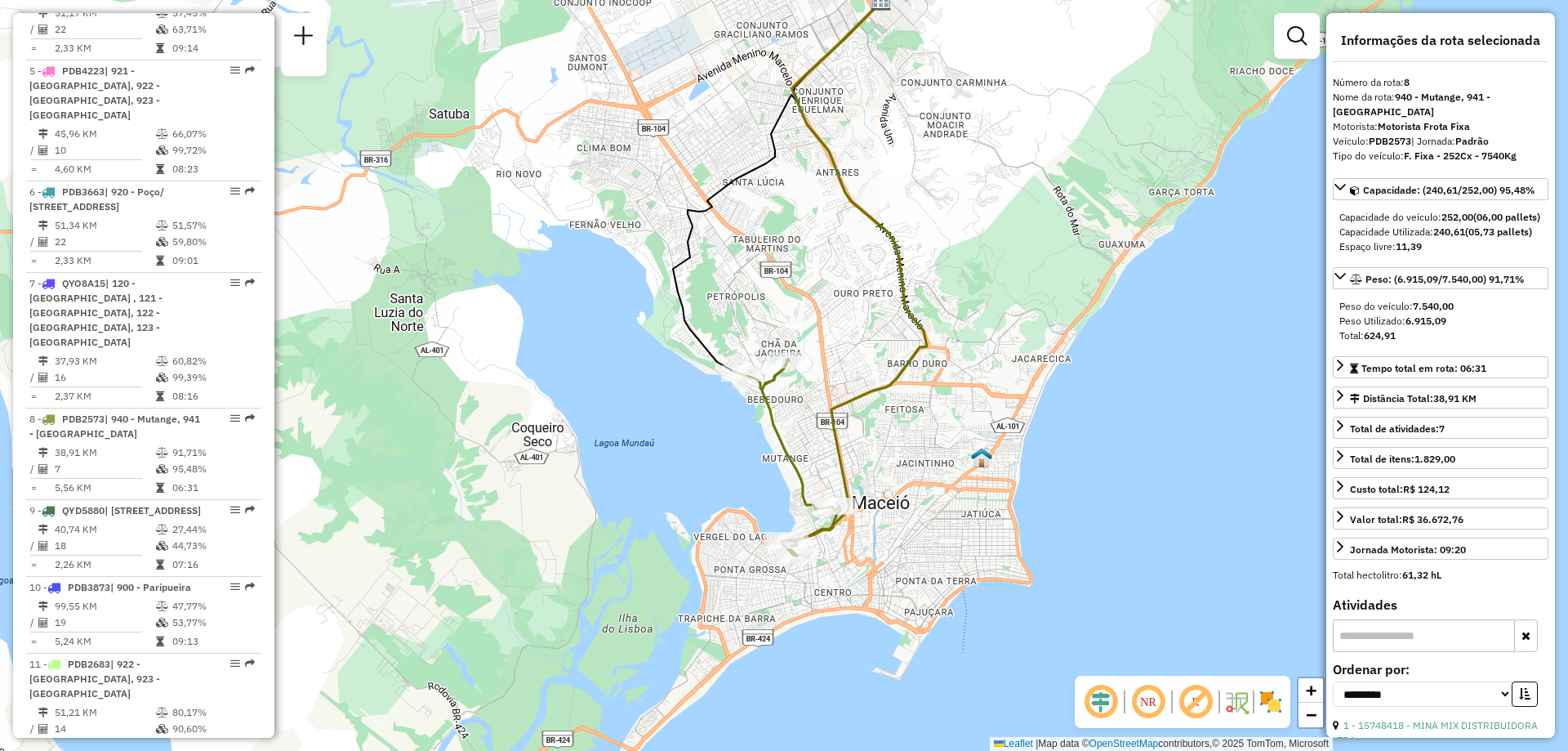
drag, startPoint x: 660, startPoint y: 466, endPoint x: 676, endPoint y: 366, distance: 101.3
click at [676, 366] on div "Janela de atendimento Grade de atendimento Capacidade Transportadoras Veículos …" at bounding box center [784, 375] width 1568 height 751
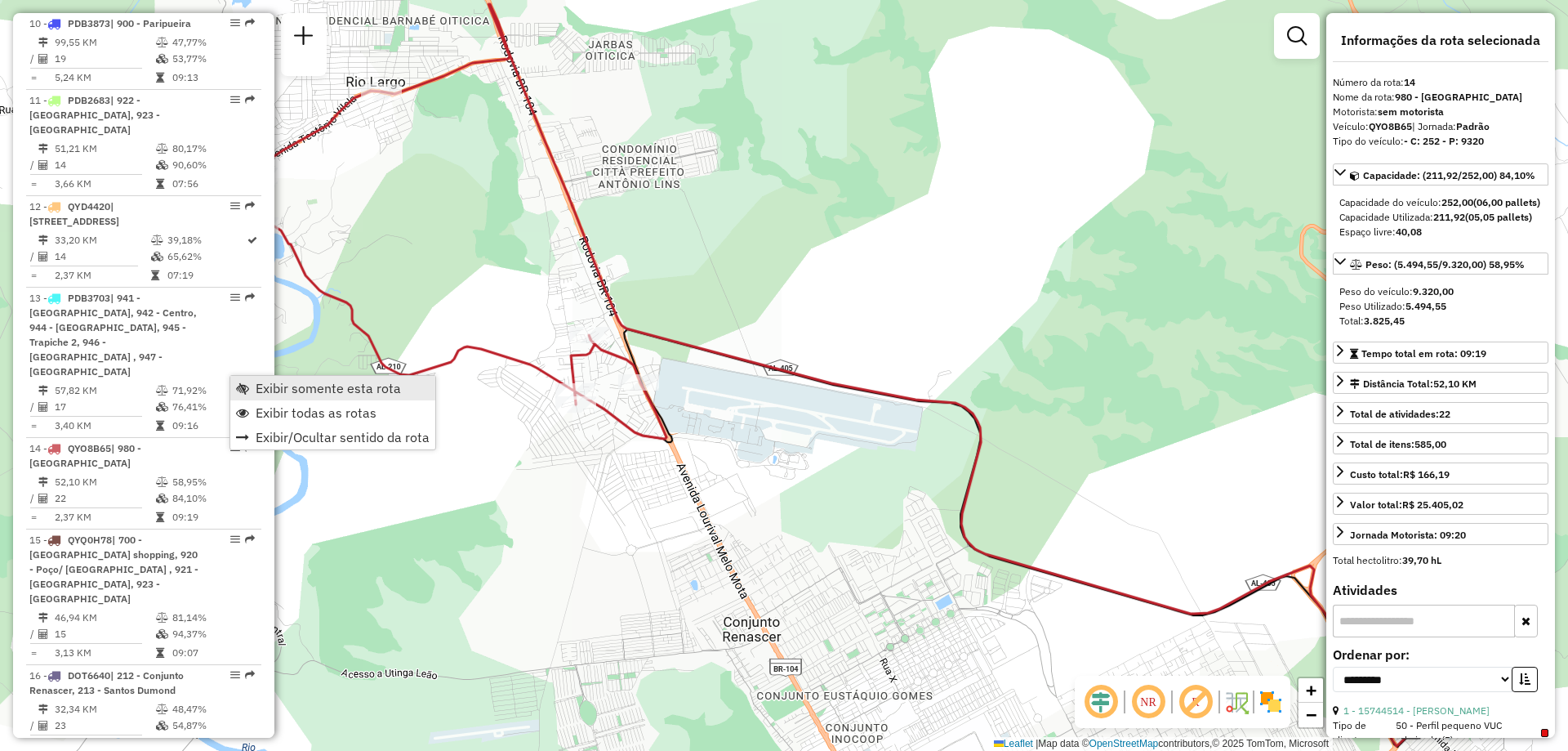
click at [292, 387] on span "Exibir somente esta rota" at bounding box center [328, 387] width 145 height 13
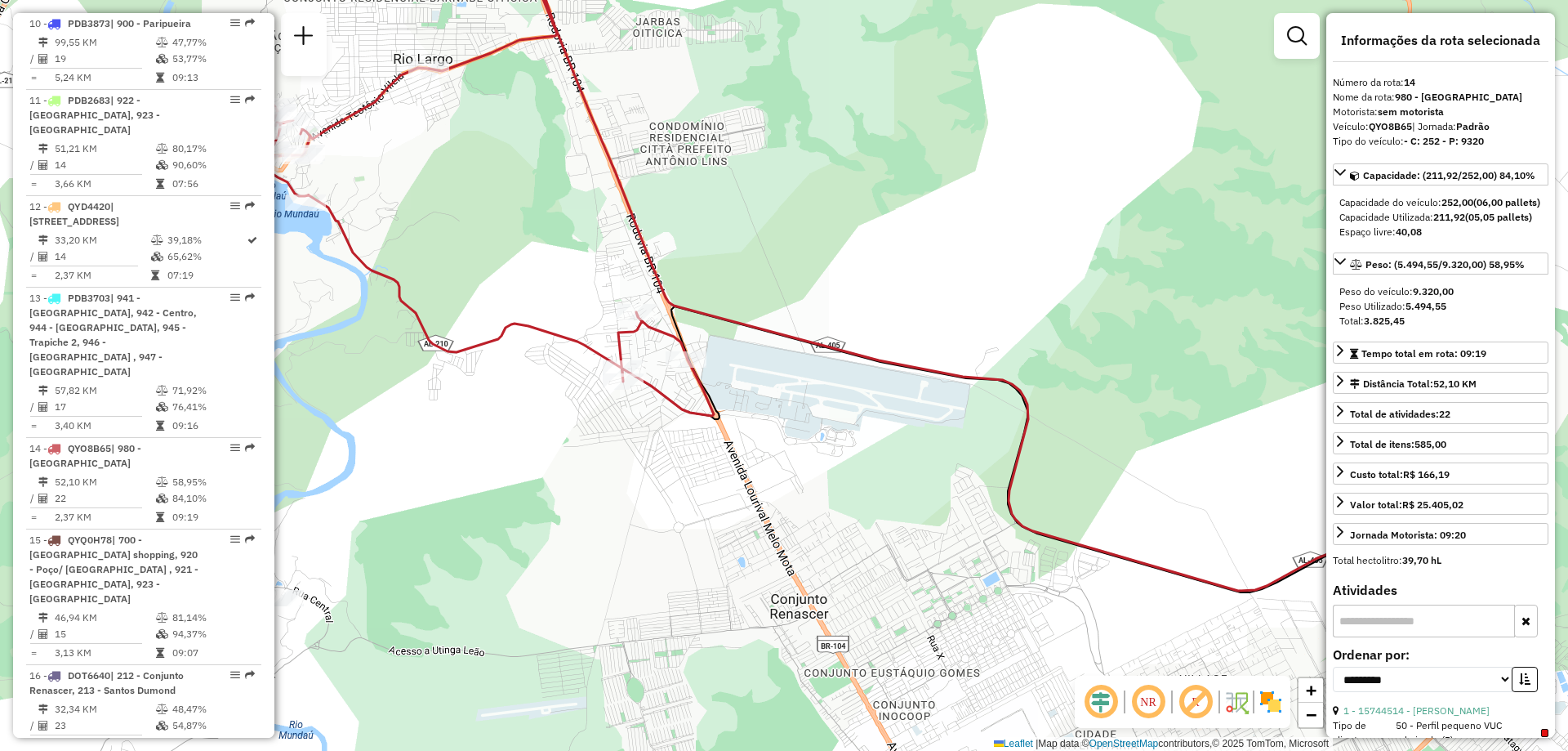
drag, startPoint x: 477, startPoint y: 462, endPoint x: 559, endPoint y: 422, distance: 91.2
click at [558, 422] on div "Janela de atendimento Grade de atendimento Capacidade Transportadoras Veículos …" at bounding box center [784, 375] width 1568 height 751
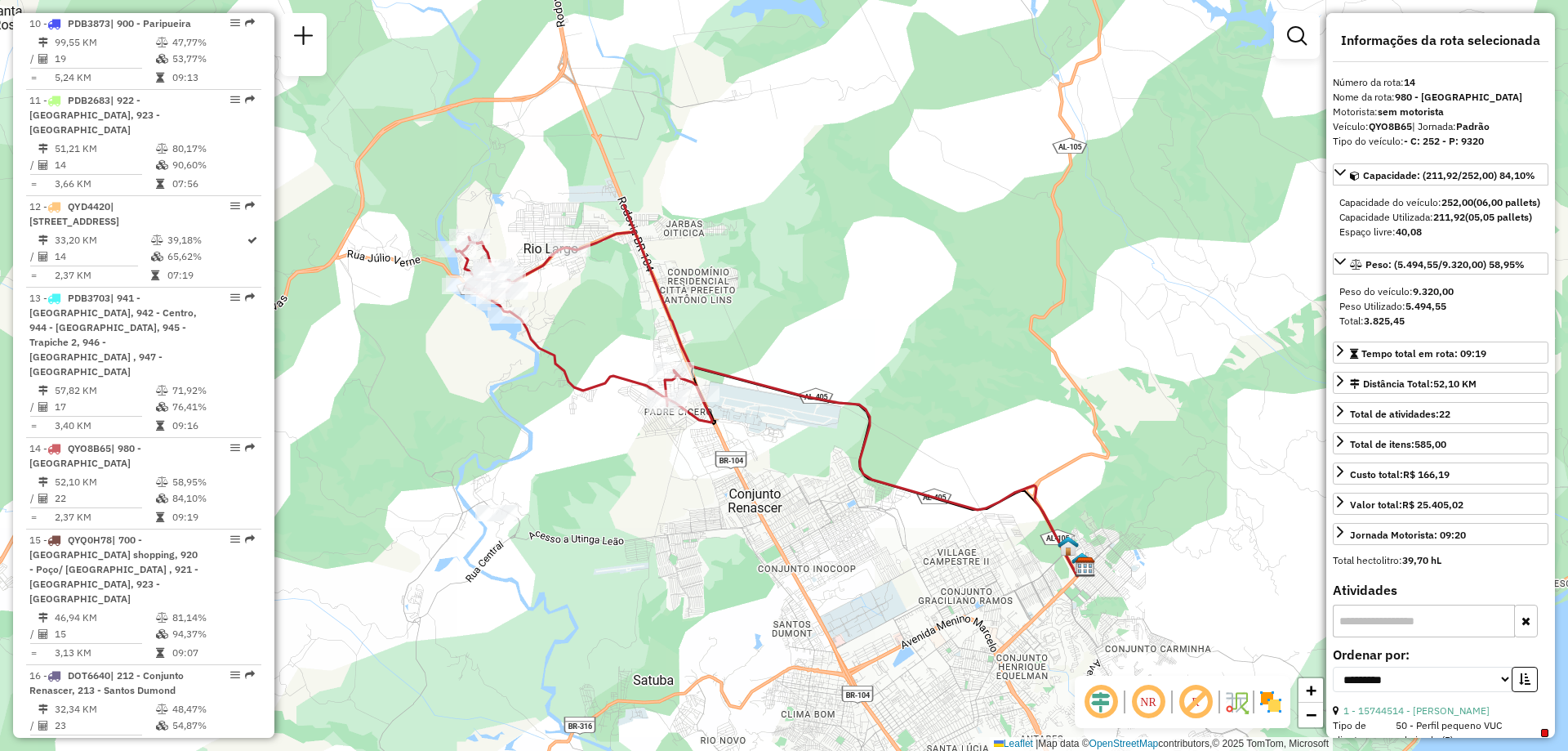
drag, startPoint x: 446, startPoint y: 393, endPoint x: 501, endPoint y: 406, distance: 56.5
click at [501, 406] on div "Janela de atendimento Grade de atendimento Capacidade Transportadoras Veículos …" at bounding box center [784, 375] width 1568 height 751
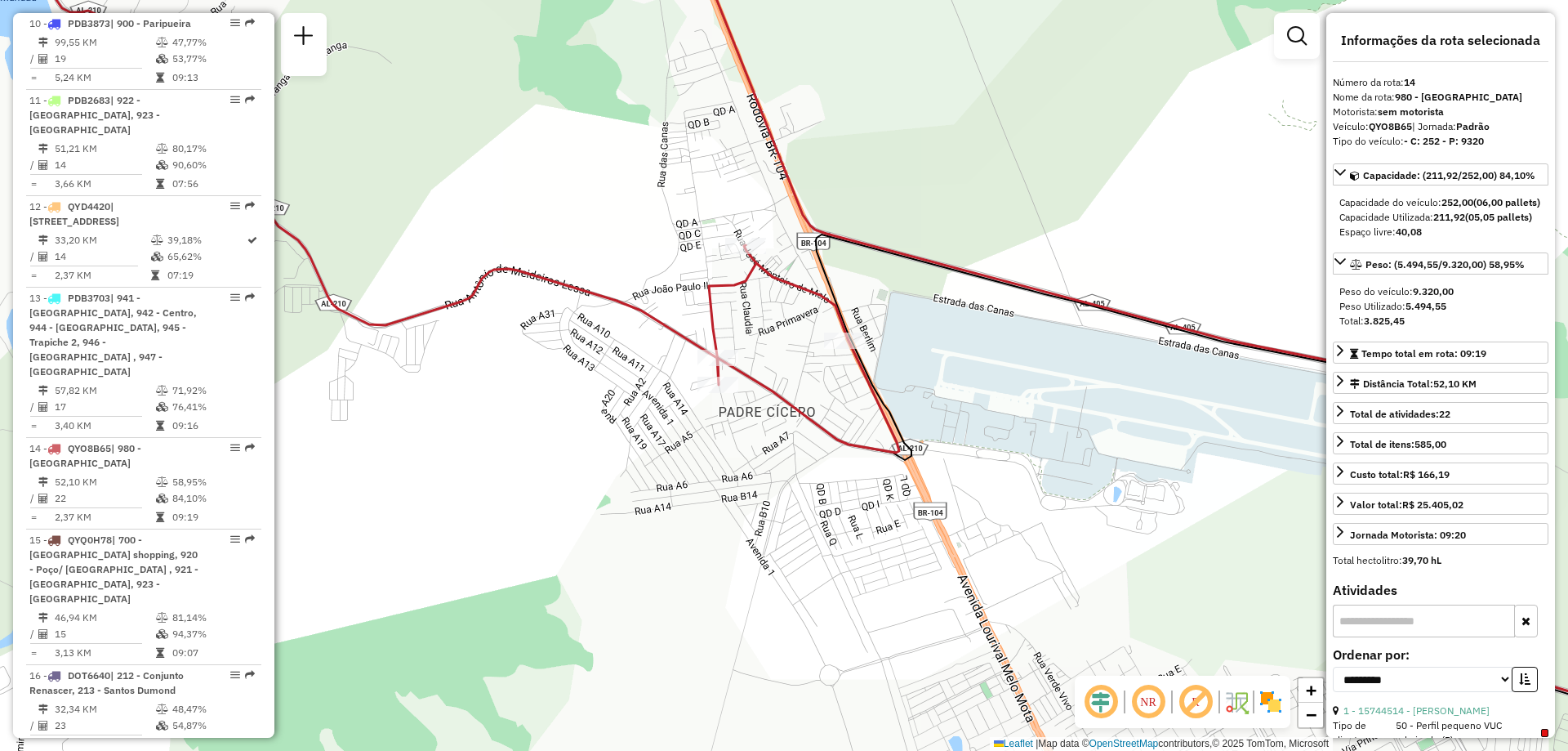
drag, startPoint x: 914, startPoint y: 403, endPoint x: 851, endPoint y: 442, distance: 74.1
click at [851, 442] on icon at bounding box center [454, 208] width 889 height 489
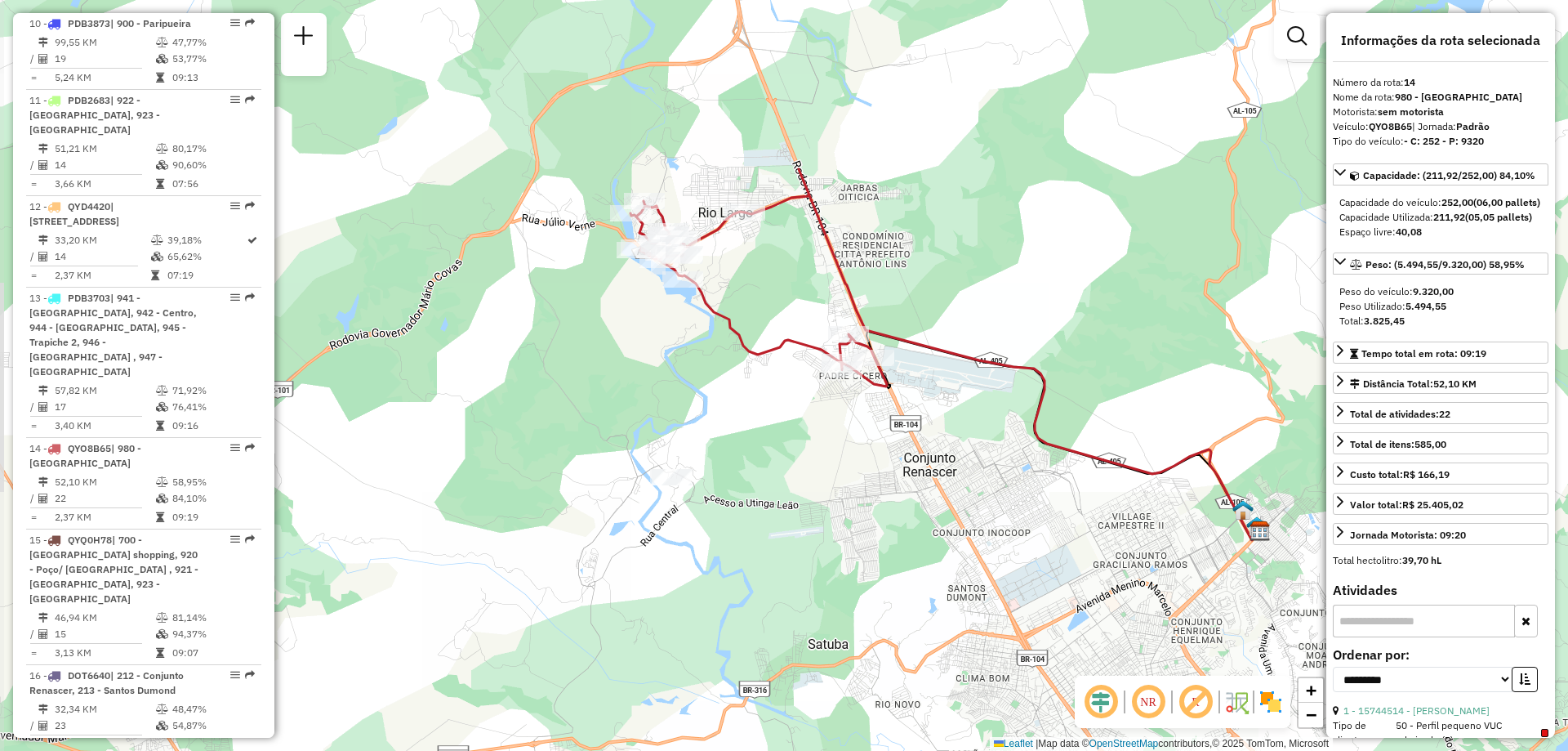
drag, startPoint x: 605, startPoint y: 403, endPoint x: 723, endPoint y: 376, distance: 121.0
click at [723, 376] on div "Janela de atendimento Grade de atendimento Capacidade Transportadoras Veículos …" at bounding box center [784, 375] width 1568 height 751
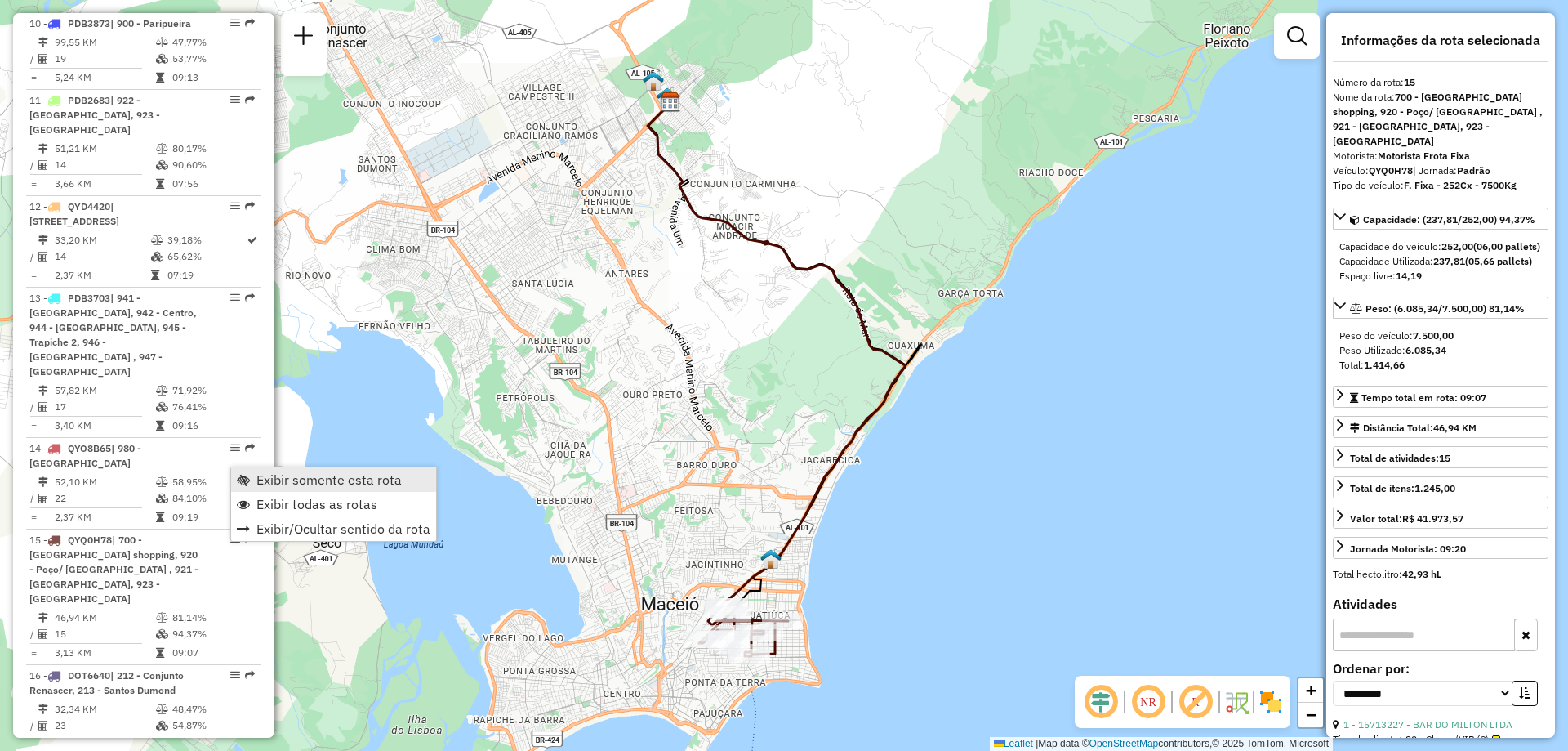
click at [283, 477] on span "Exibir somente esta rota" at bounding box center [329, 479] width 145 height 13
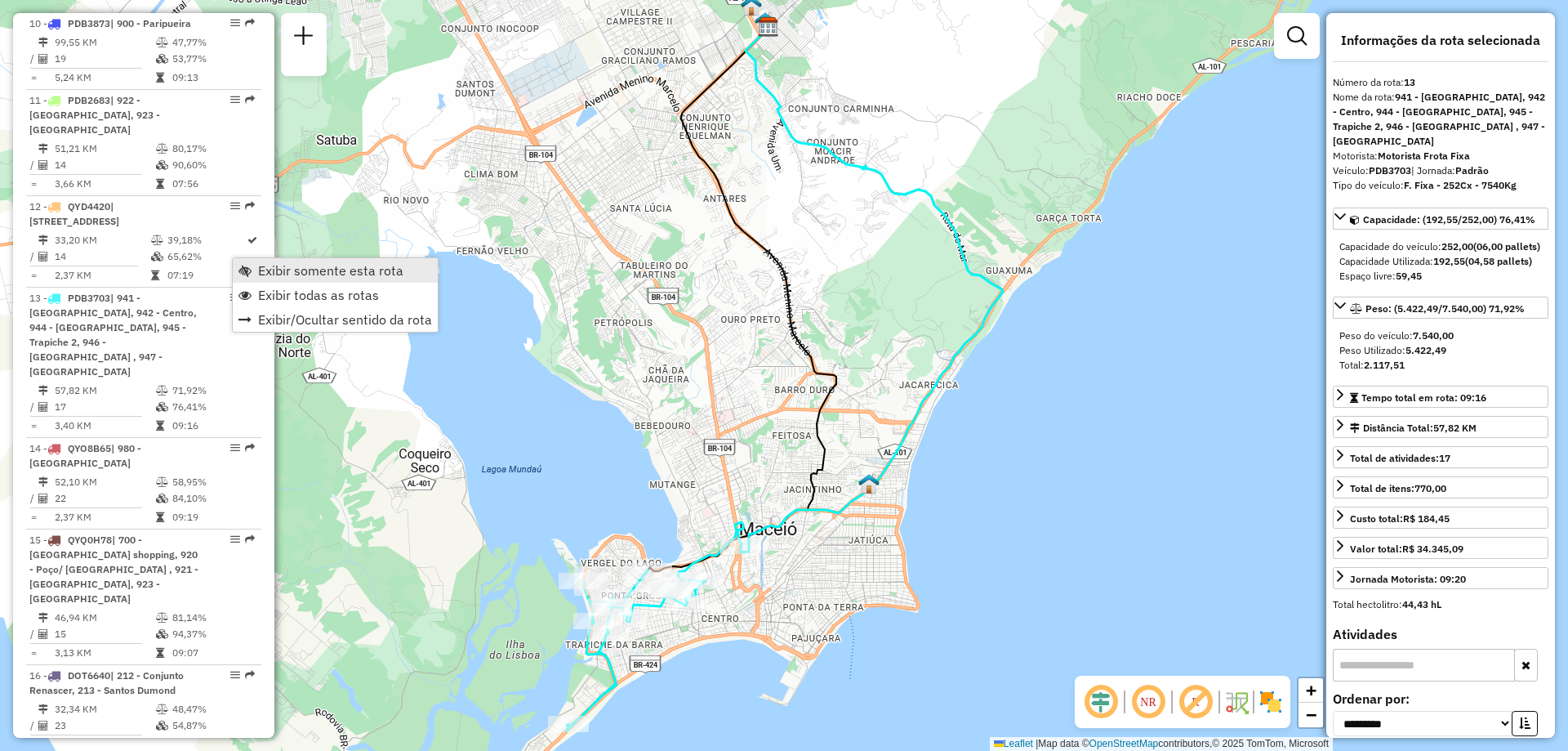
click at [276, 277] on span "Exibir somente esta rota" at bounding box center [330, 270] width 145 height 13
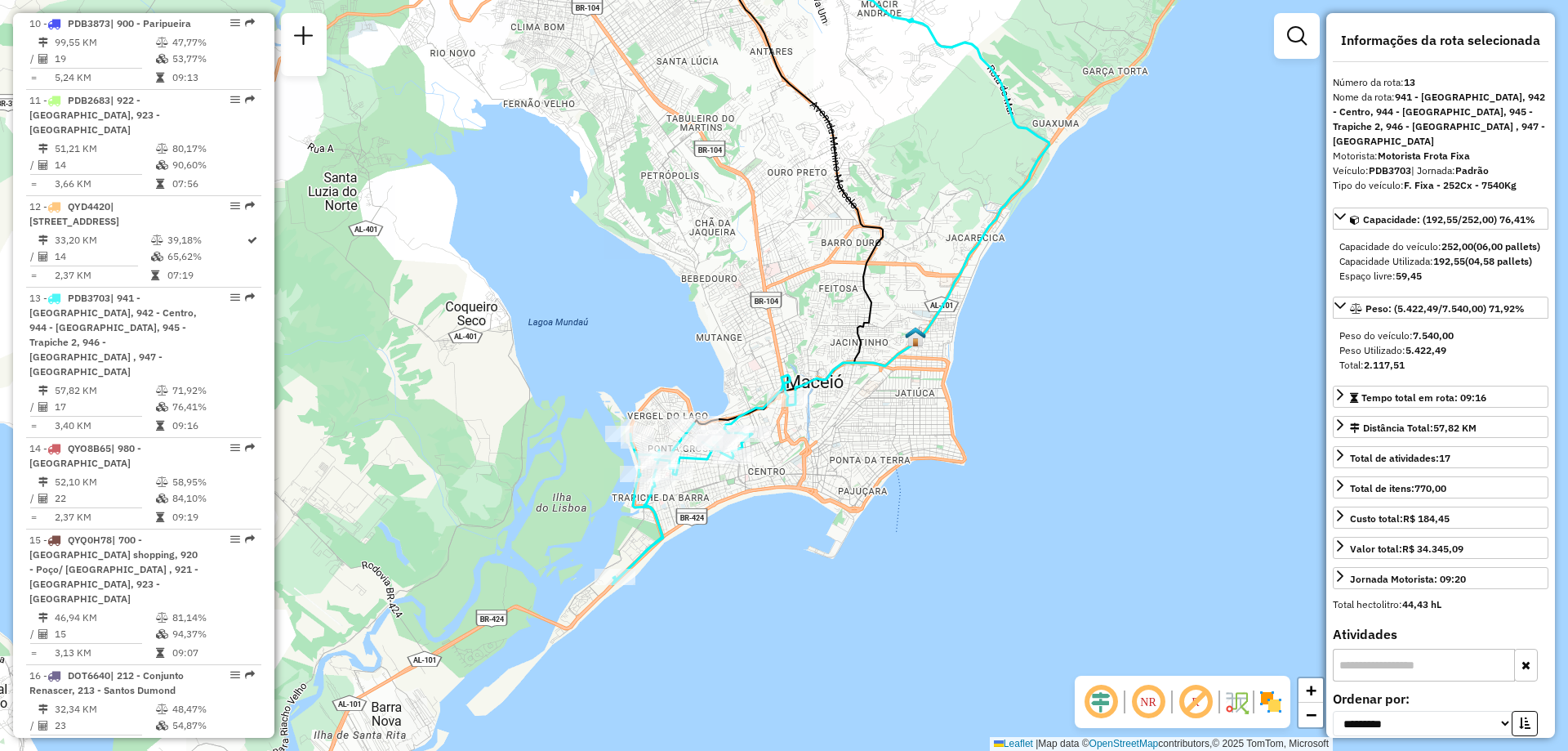
drag, startPoint x: 530, startPoint y: 556, endPoint x: 576, endPoint y: 409, distance: 154.0
click at [576, 409] on div "Janela de atendimento Grade de atendimento Capacidade Transportadoras Veículos …" at bounding box center [784, 375] width 1568 height 751
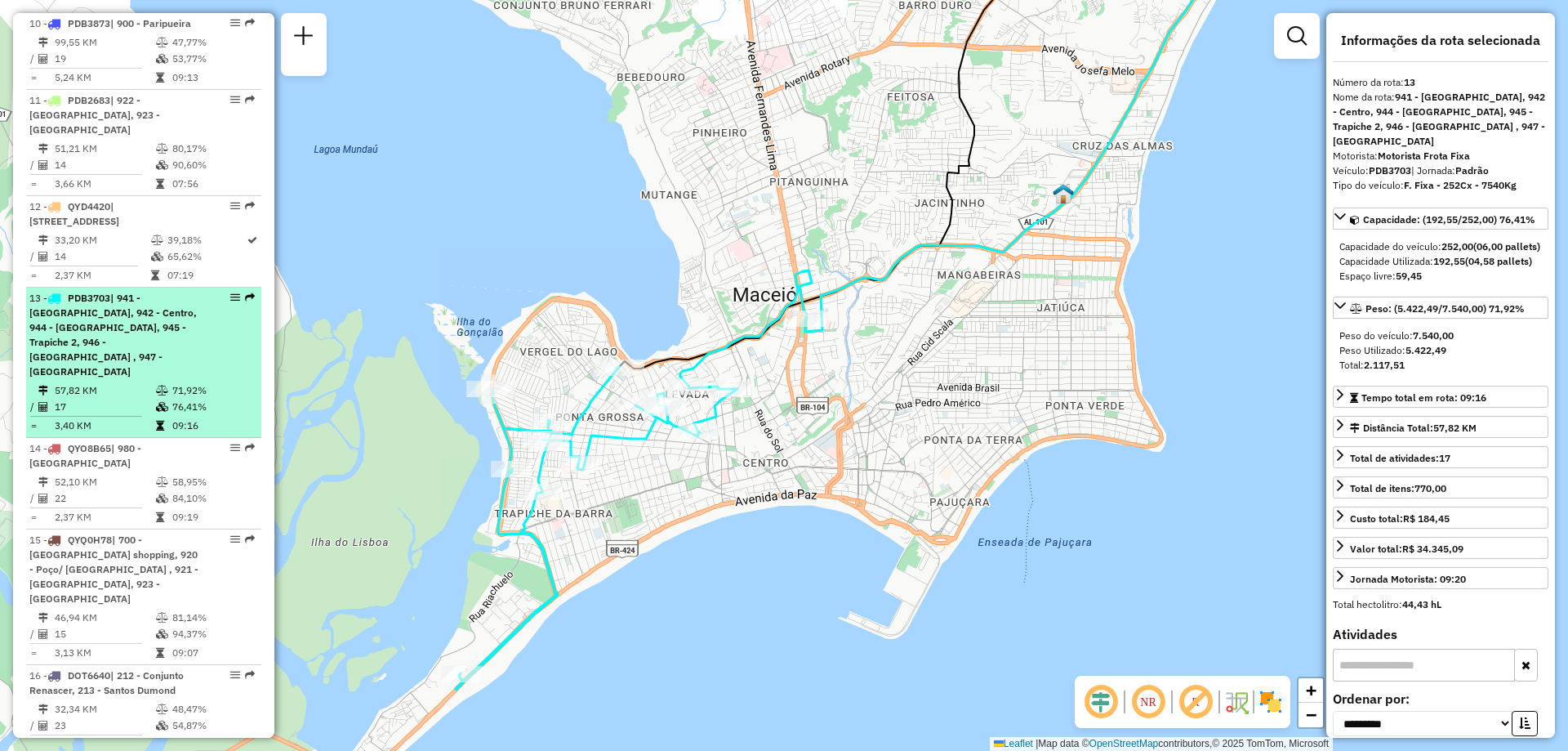
drag, startPoint x: 231, startPoint y: 246, endPoint x: 232, endPoint y: 255, distance: 9.1
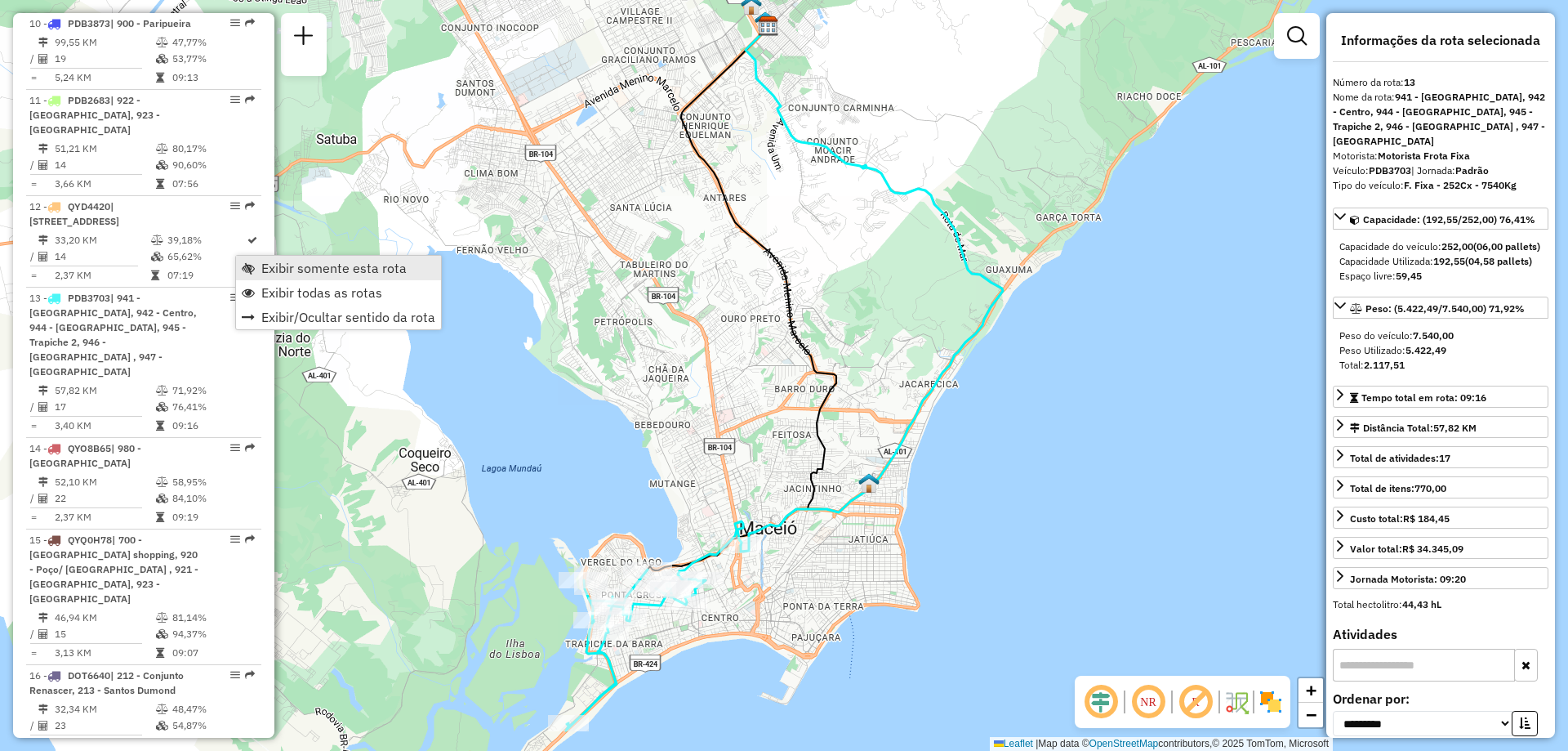
click at [279, 269] on span "Exibir somente esta rota" at bounding box center [334, 268] width 145 height 13
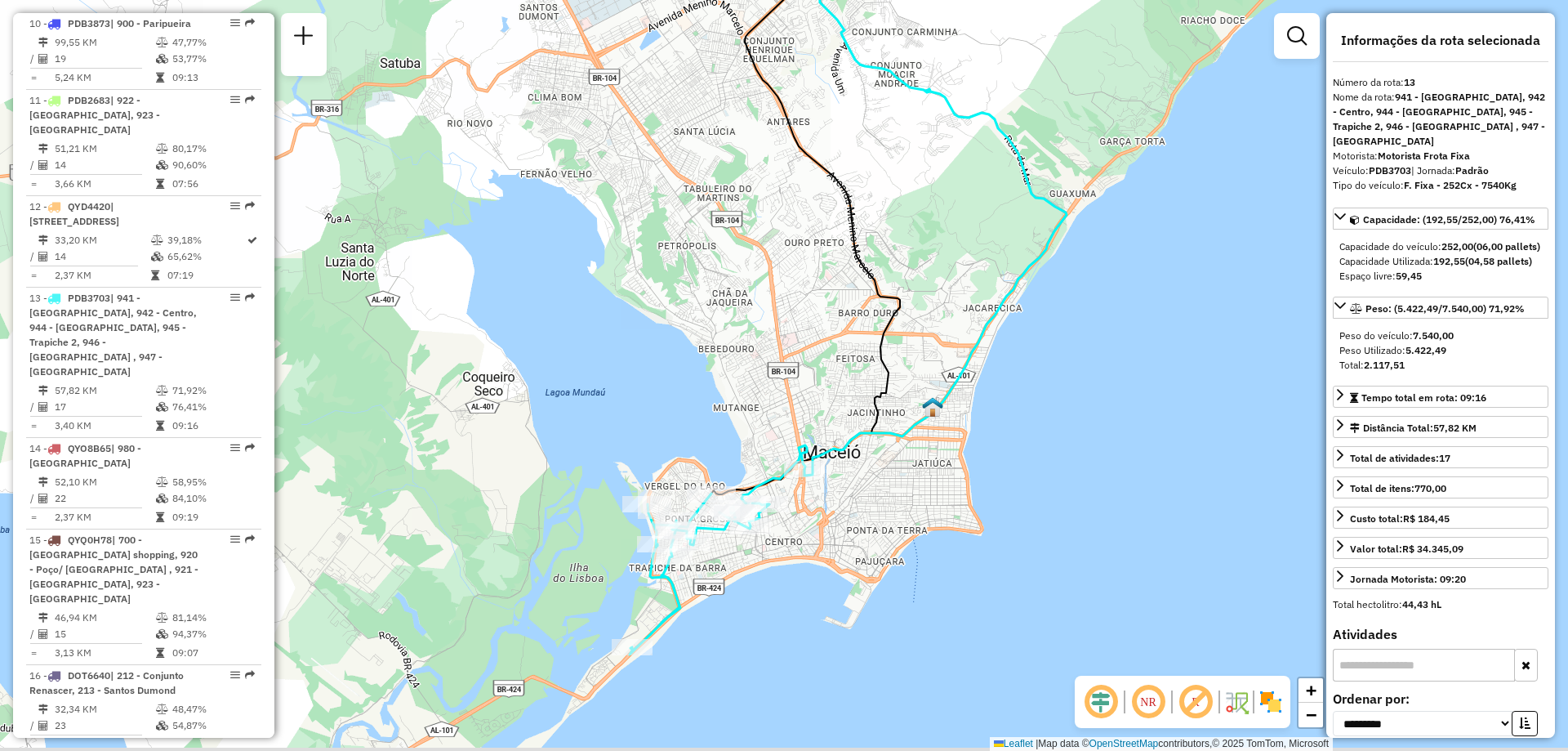
drag, startPoint x: 554, startPoint y: 498, endPoint x: 621, endPoint y: 416, distance: 105.9
click at [621, 416] on div "Janela de atendimento Grade de atendimento Capacidade Transportadoras Veículos …" at bounding box center [784, 375] width 1568 height 751
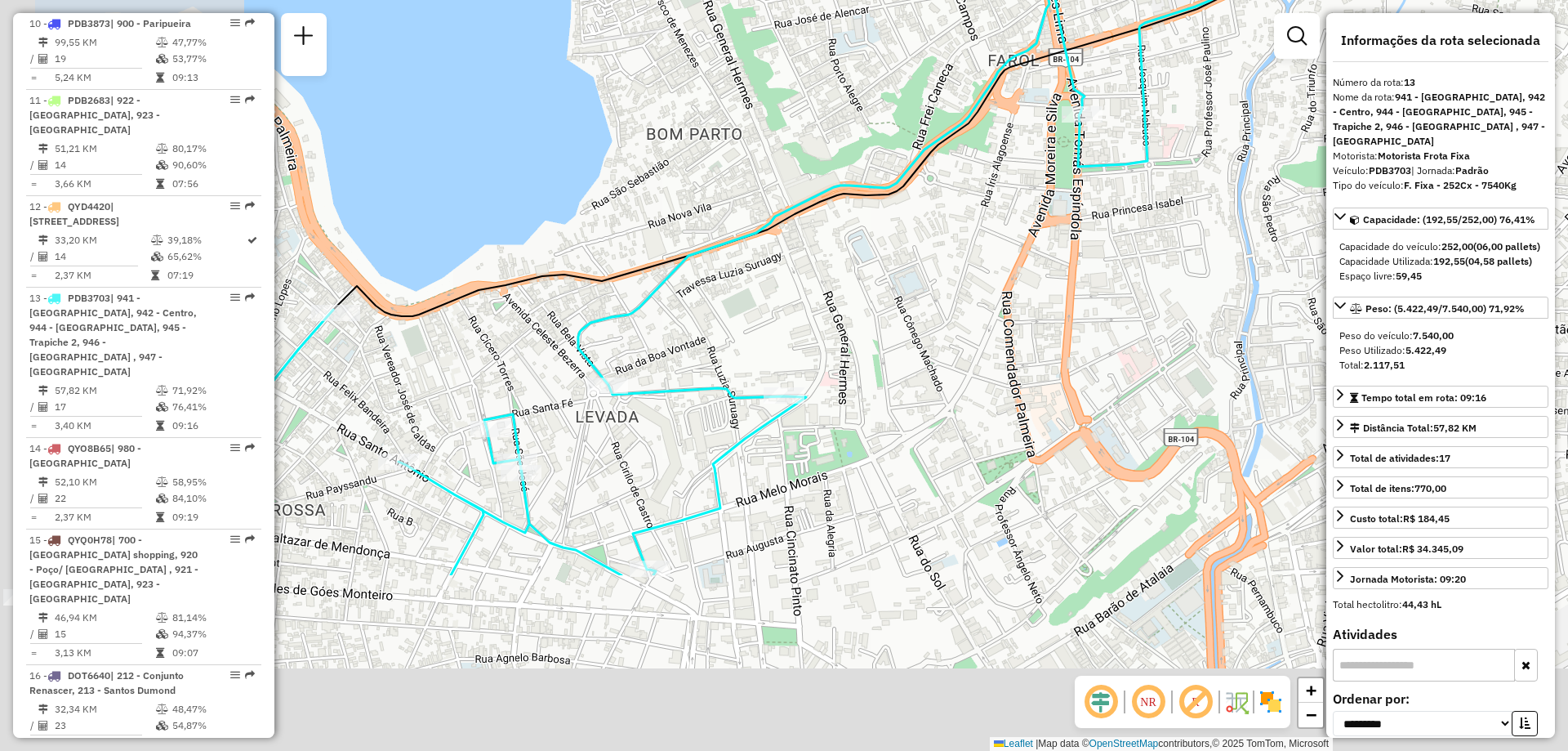
drag, startPoint x: 542, startPoint y: 542, endPoint x: 876, endPoint y: 293, distance: 416.6
click at [876, 293] on div "Janela de atendimento Grade de atendimento Capacidade Transportadoras Veículos …" at bounding box center [784, 375] width 1568 height 751
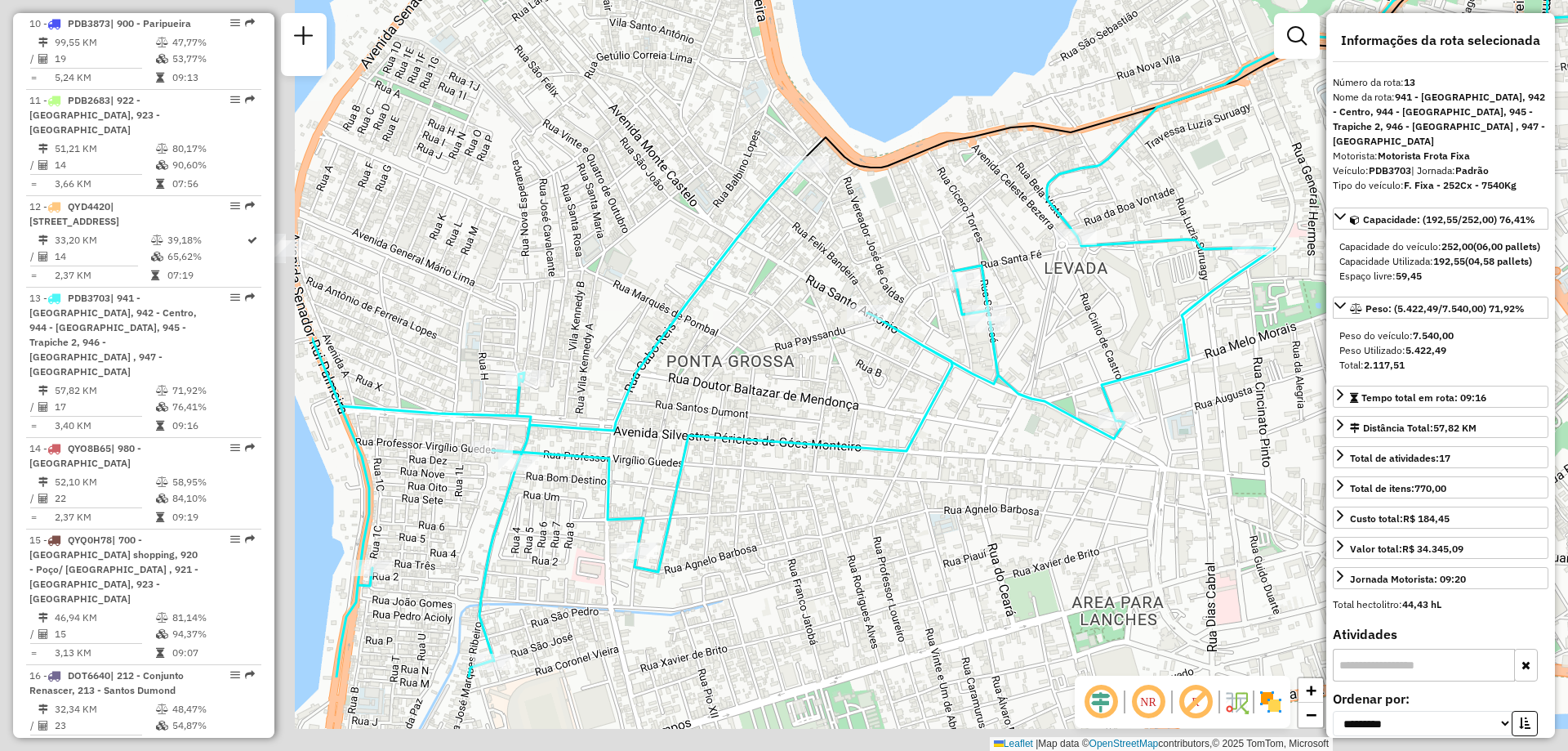
drag, startPoint x: 459, startPoint y: 445, endPoint x: 938, endPoint y: 292, distance: 502.8
click at [938, 292] on div "Rota 13 - Placa PDB3703 15776858 - Boteco Do Tonho Janela de atendimento Grade …" at bounding box center [784, 375] width 1568 height 751
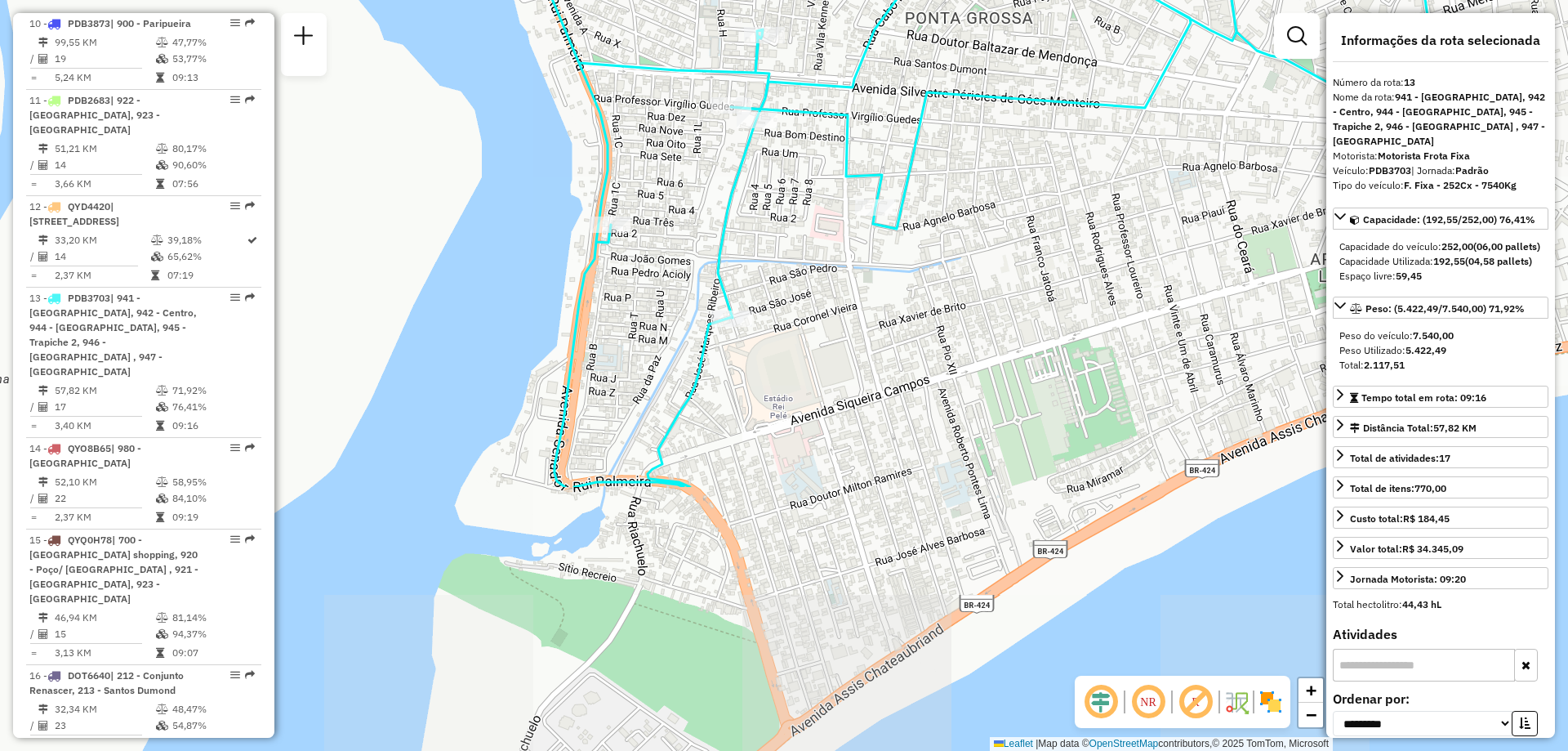
drag, startPoint x: 493, startPoint y: 552, endPoint x: 721, endPoint y: 213, distance: 408.5
click at [721, 213] on icon at bounding box center [1161, 36] width 1260 height 901
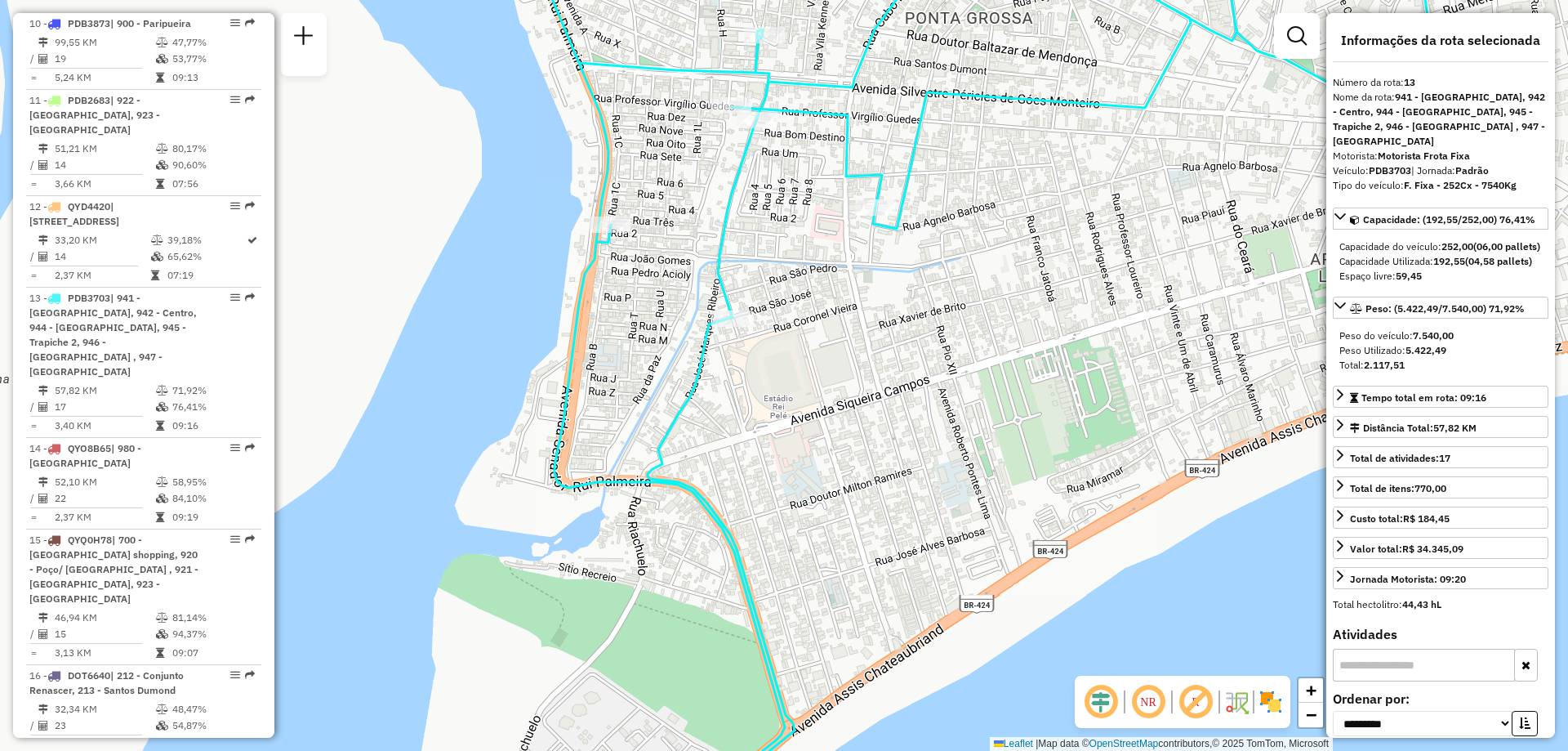
drag, startPoint x: 612, startPoint y: 576, endPoint x: 651, endPoint y: 479, distance: 104.5
click at [651, 479] on div "Rota 13 - Placa PDB3703 15776858 - Boteco Do Tonho Janela de atendimento Grade …" at bounding box center [784, 375] width 1568 height 751
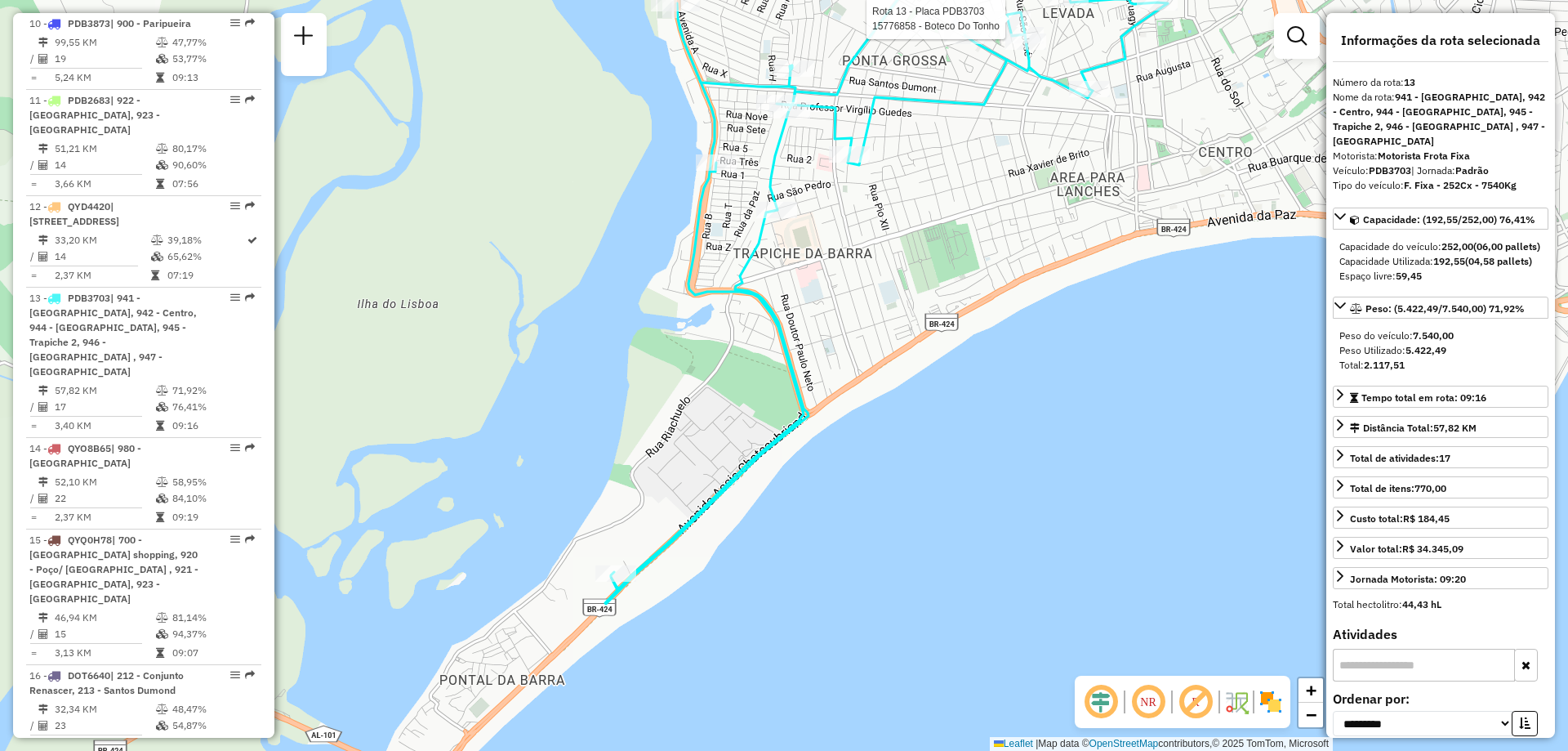
drag, startPoint x: 625, startPoint y: 547, endPoint x: 699, endPoint y: 397, distance: 167.3
click at [699, 397] on div "Rota 13 - Placa PDB3703 15776858 - Boteco Do Tonho Janela de atendimento Grade …" at bounding box center [784, 375] width 1568 height 751
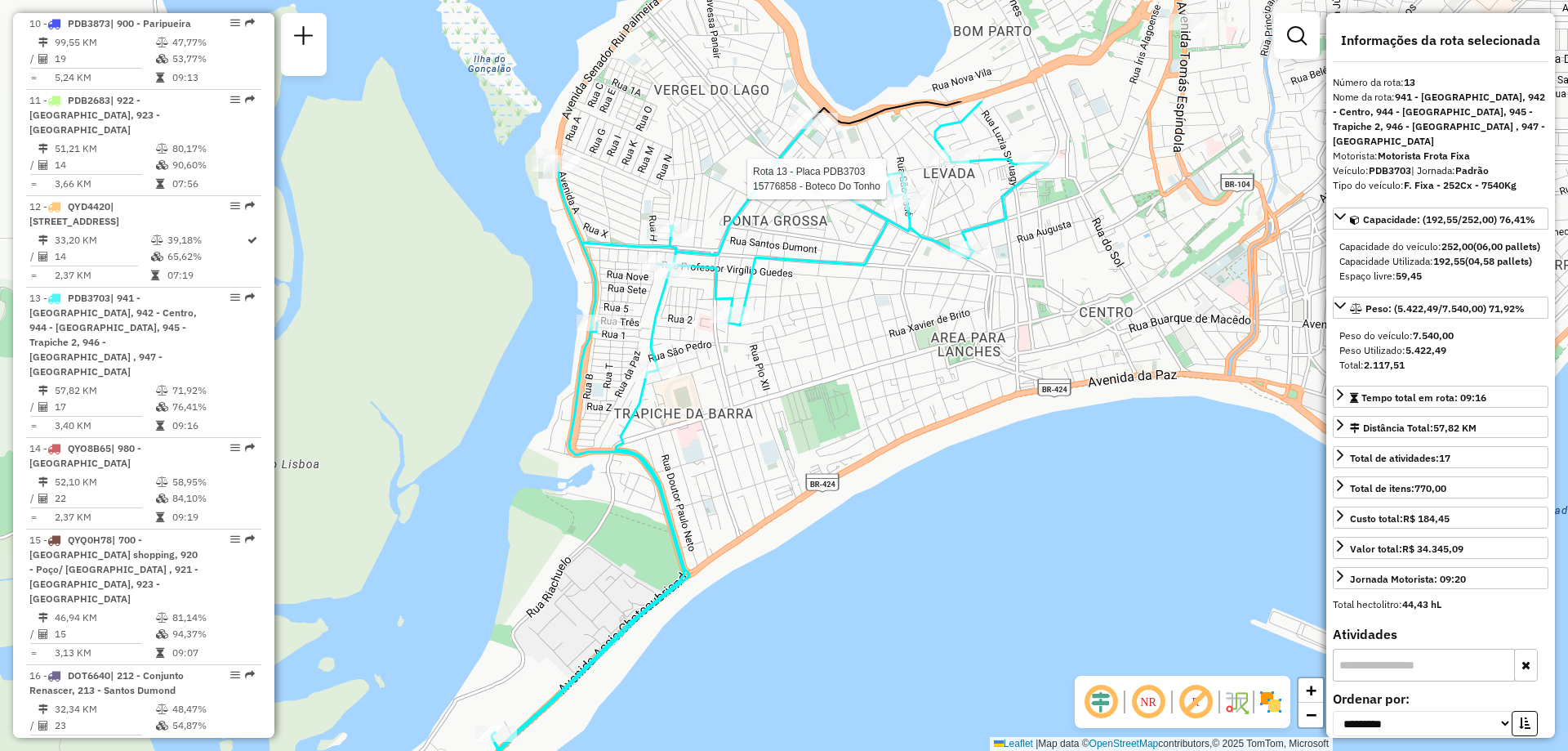
drag, startPoint x: 877, startPoint y: 328, endPoint x: 741, endPoint y: 510, distance: 227.2
click at [741, 508] on div "Rota 13 - Placa PDB3703 15776858 - Boteco Do Tonho Janela de atendimento Grade …" at bounding box center [784, 375] width 1568 height 751
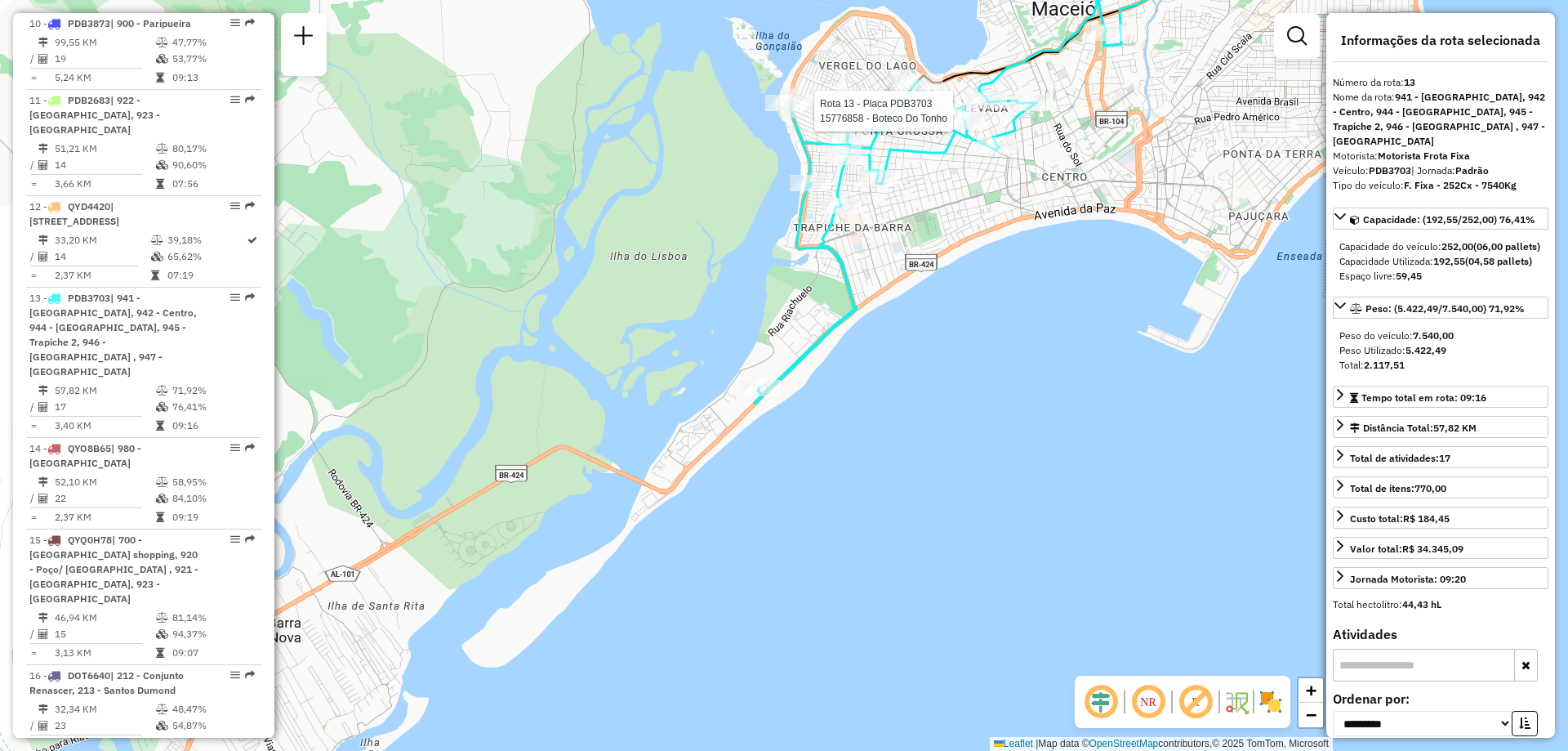
drag, startPoint x: 692, startPoint y: 591, endPoint x: 787, endPoint y: 418, distance: 197.4
click at [787, 418] on div "Rota 13 - Placa PDB3703 15776858 - Boteco Do Tonho Janela de atendimento Grade …" at bounding box center [784, 375] width 1568 height 751
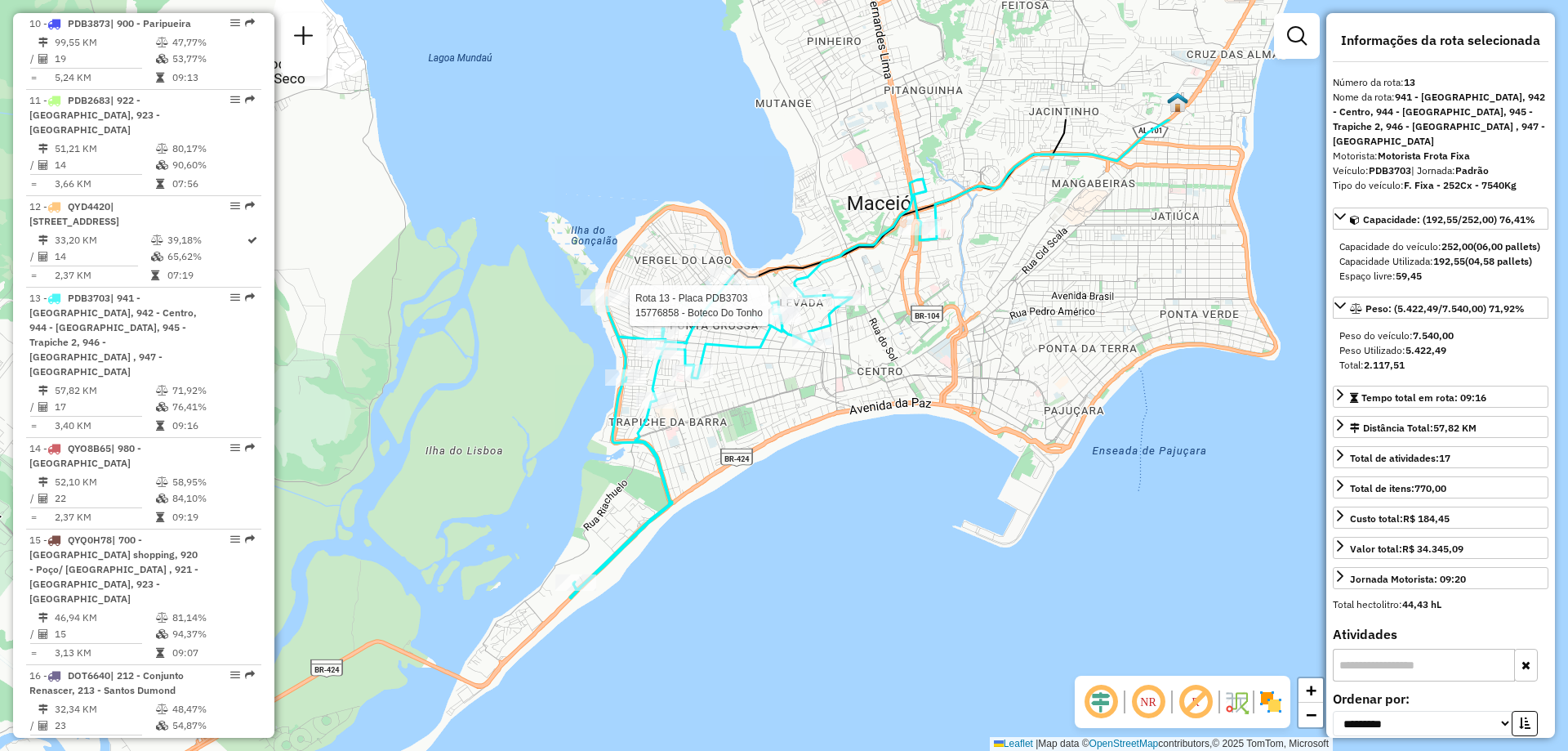
drag, startPoint x: 918, startPoint y: 279, endPoint x: 734, endPoint y: 473, distance: 267.4
click at [734, 473] on div "Rota 13 - Placa PDB3703 15776858 - Boteco Do Tonho Janela de atendimento Grade …" at bounding box center [784, 375] width 1568 height 751
